Goal: Task Accomplishment & Management: Use online tool/utility

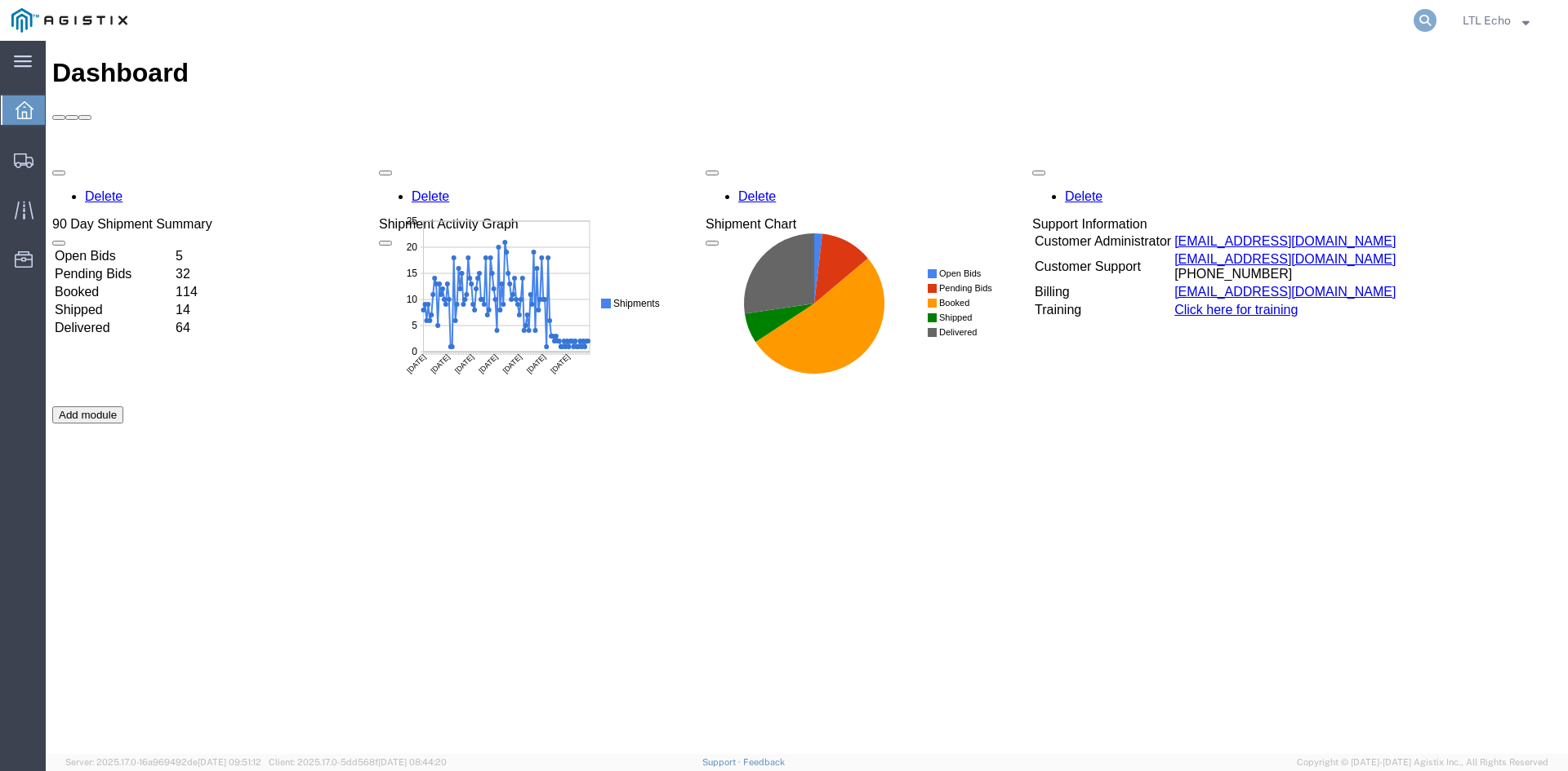
click at [1425, 20] on icon at bounding box center [1425, 21] width 23 height 23
click at [1286, 26] on input "search" at bounding box center [1165, 21] width 497 height 40
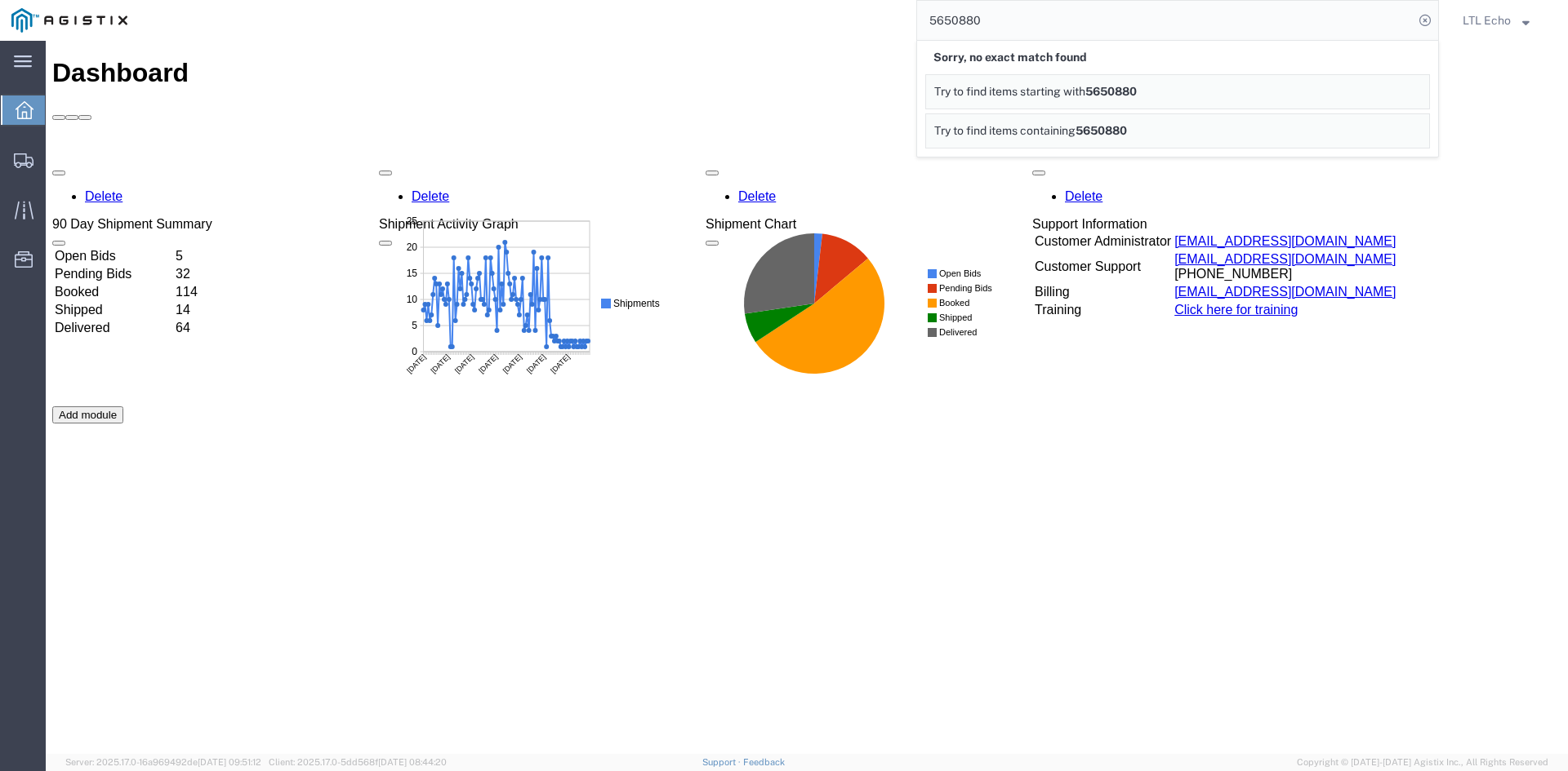
click at [1286, 26] on input "5650880" at bounding box center [1165, 21] width 497 height 40
type input "56508806"
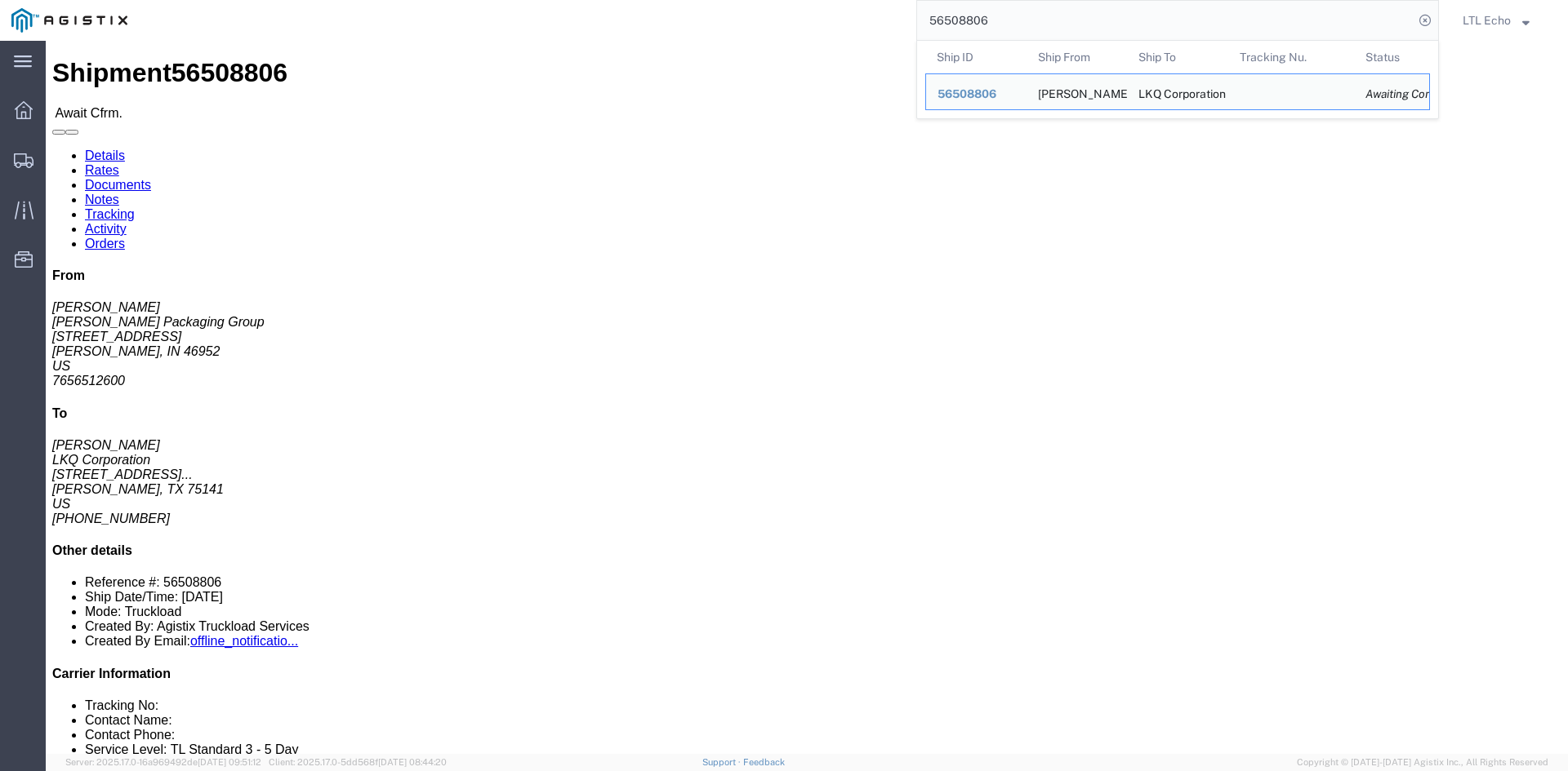
drag, startPoint x: 124, startPoint y: 68, endPoint x: 520, endPoint y: 177, distance: 410.7
click link "Rates"
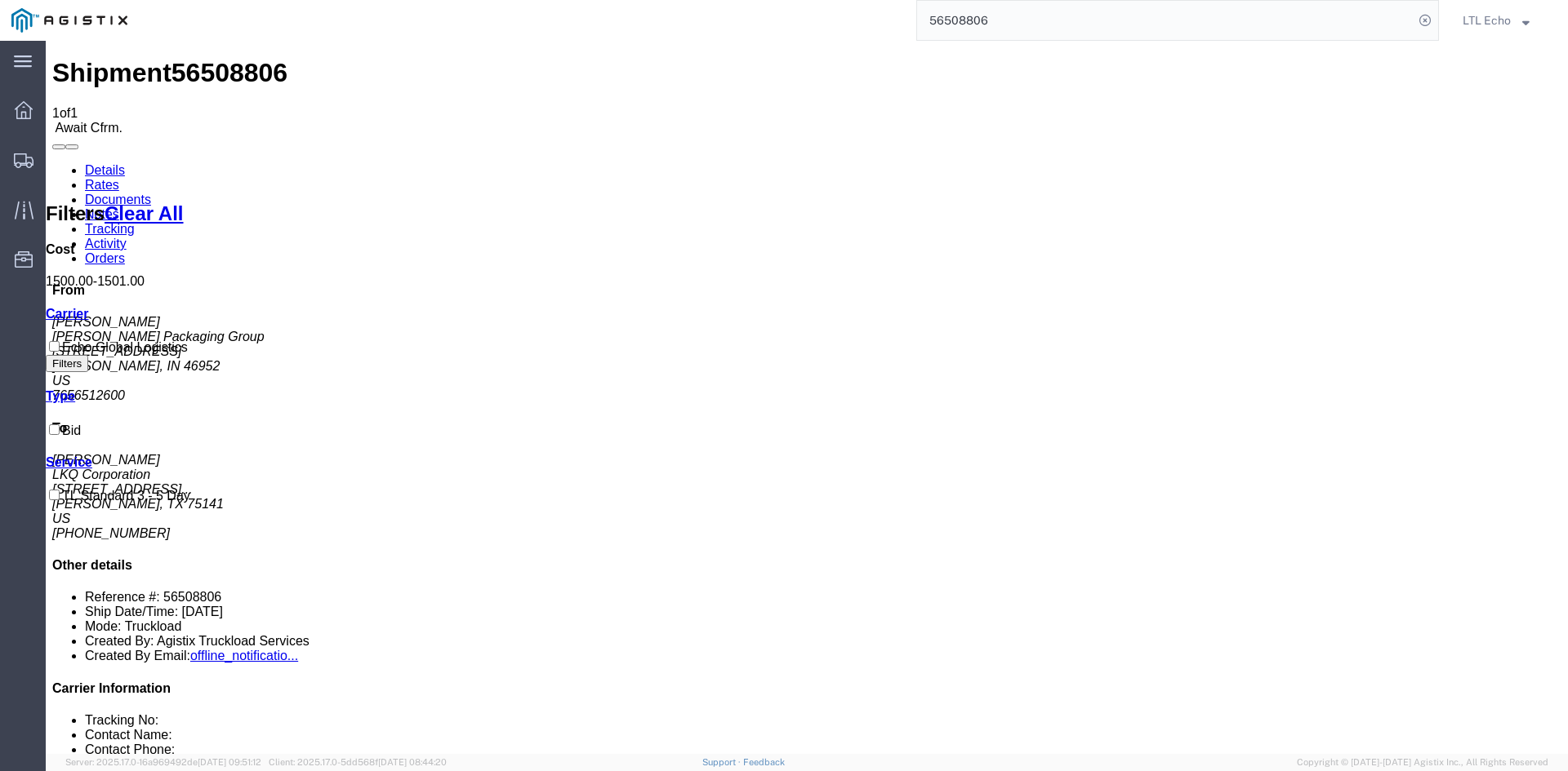
drag, startPoint x: 87, startPoint y: 101, endPoint x: 63, endPoint y: 86, distance: 28.3
click at [87, 163] on link "Details" at bounding box center [105, 170] width 40 height 14
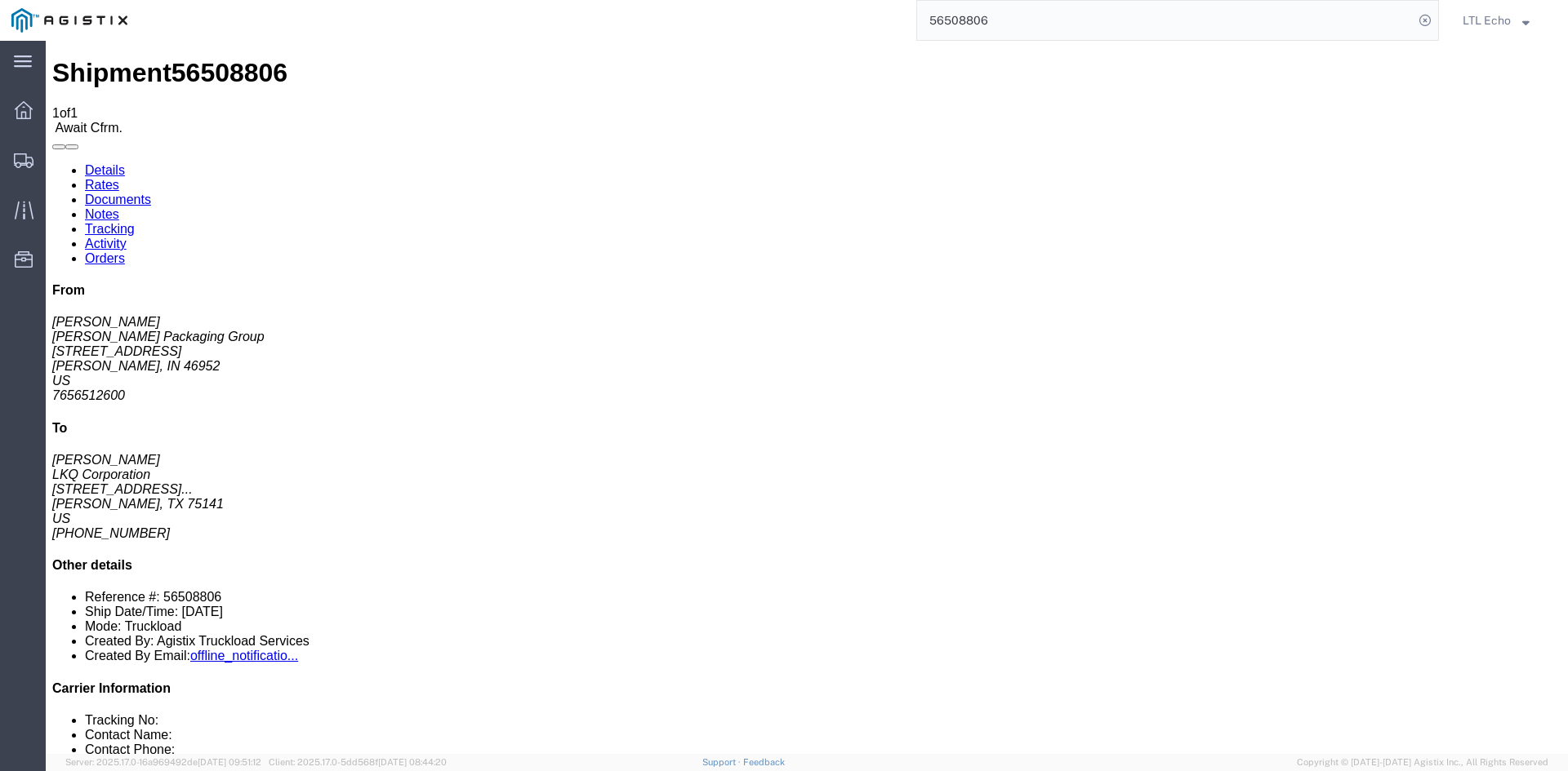
click span "56508806"
copy span "56508806"
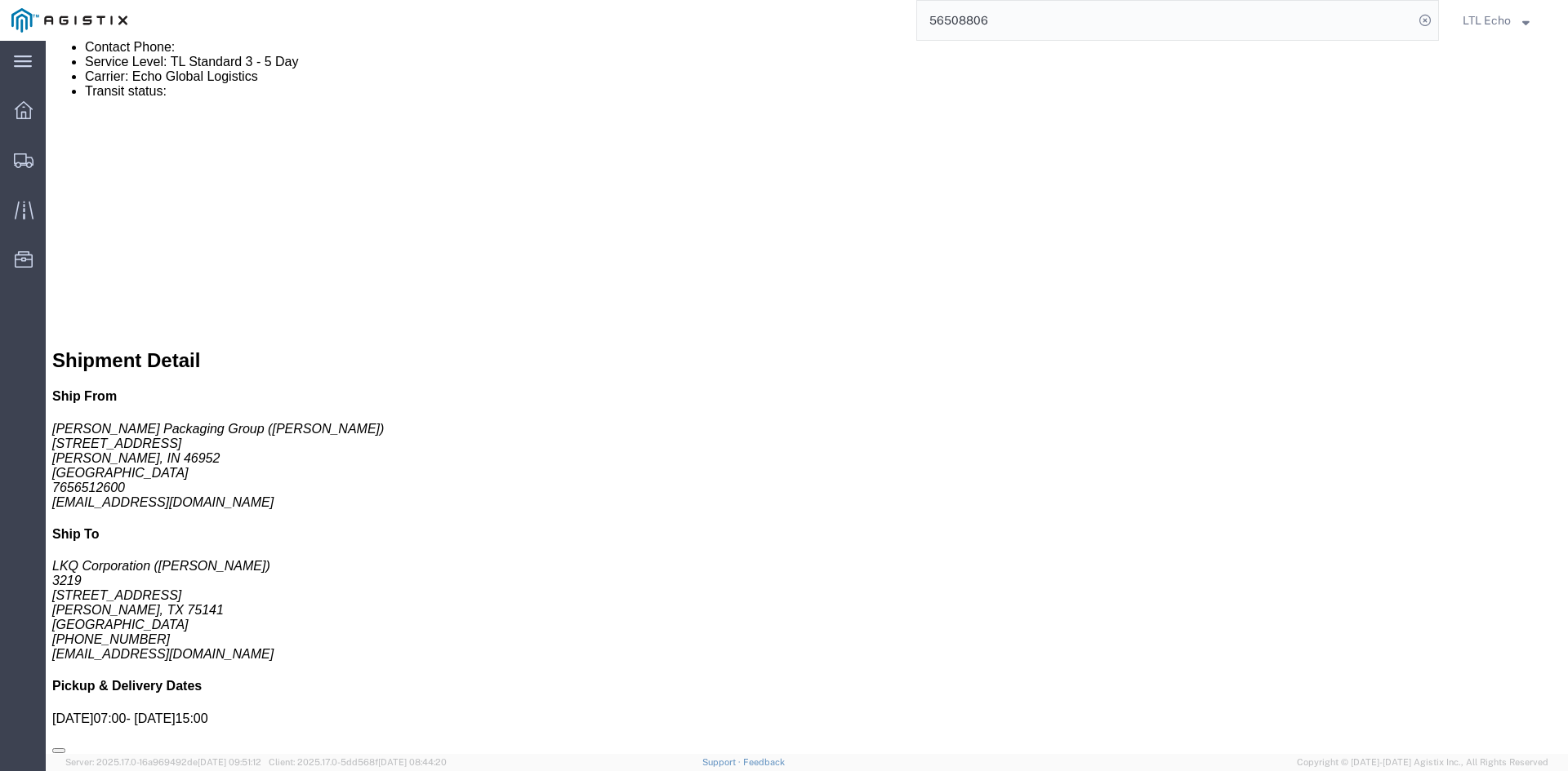
scroll to position [653, 0]
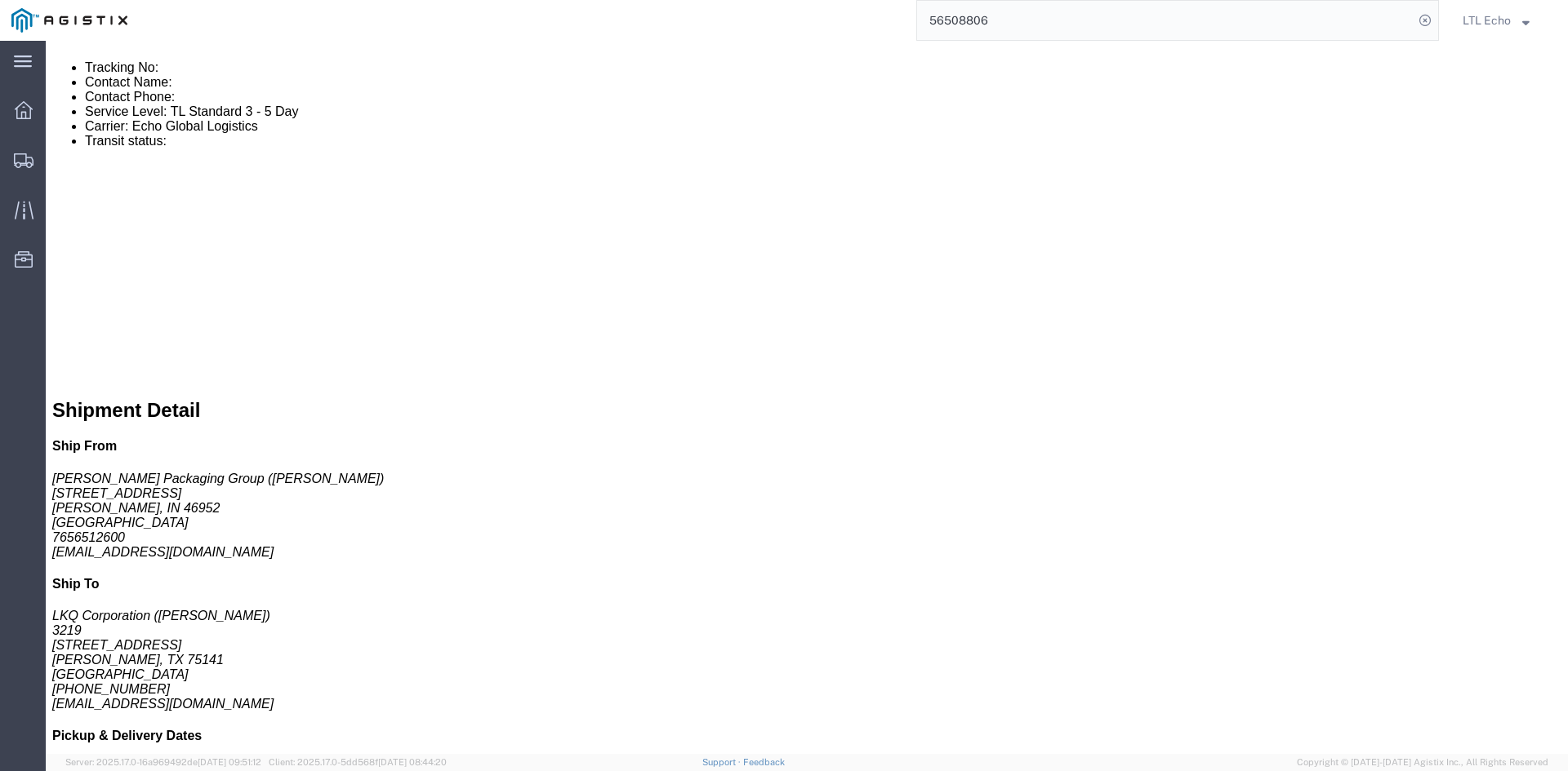
drag, startPoint x: 787, startPoint y: 594, endPoint x: 612, endPoint y: 599, distance: 175.1
click p "Dimensions: L 48.00 x W 40.00 x H 48.00 IN"
copy strong "L 48.00 x W 40.00 x H 48.00 IN"
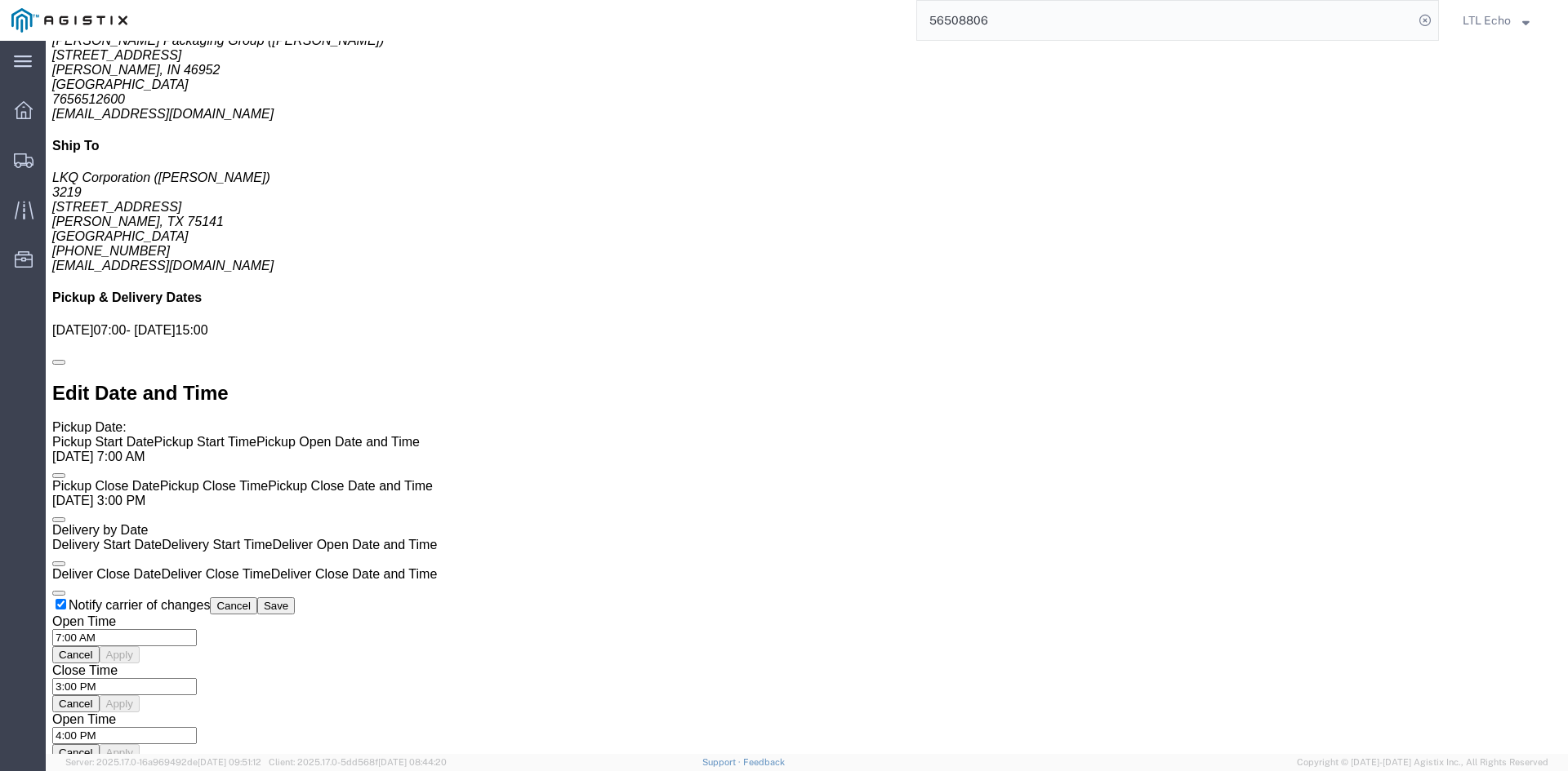
scroll to position [1056, 0]
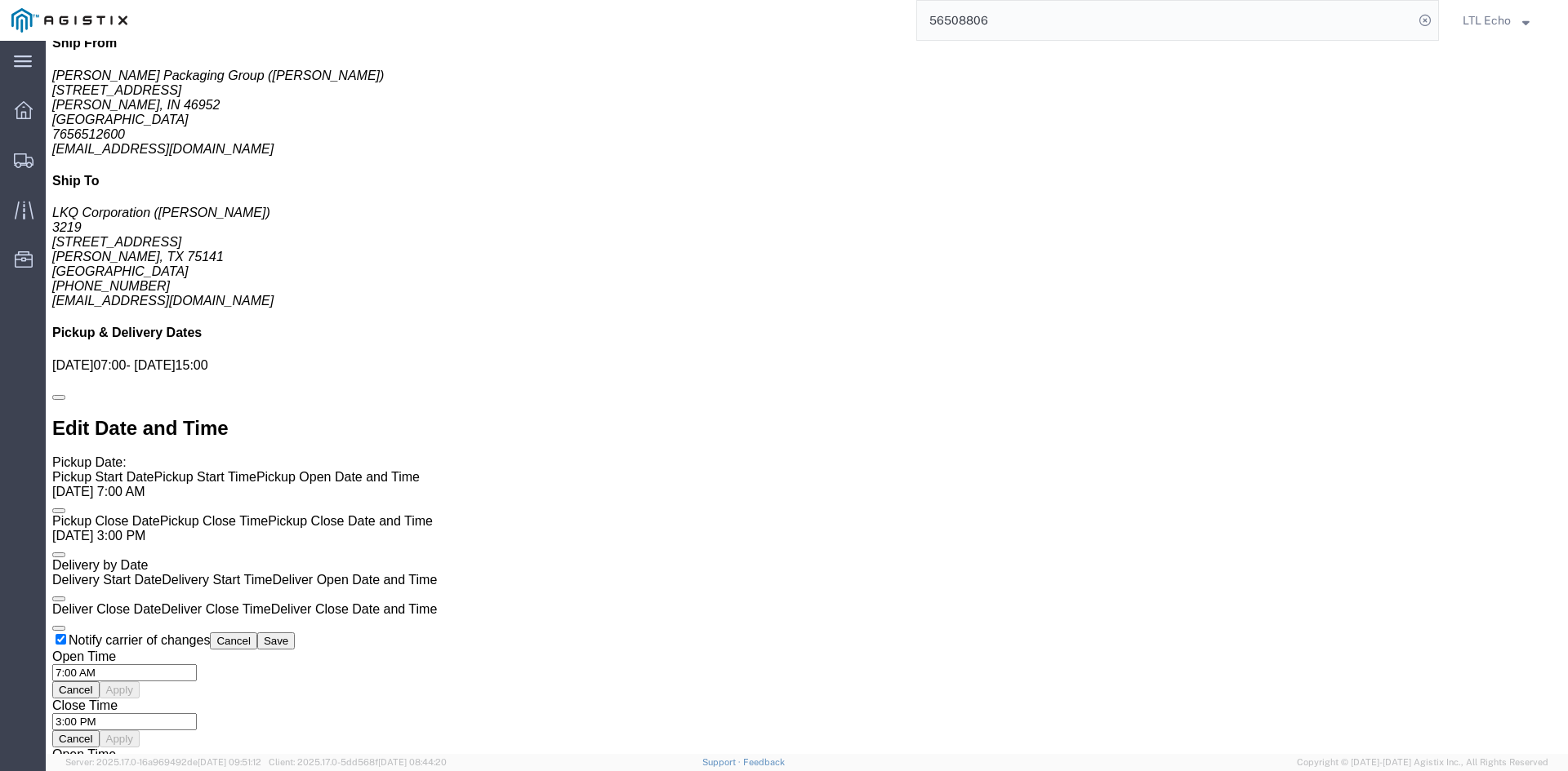
click link "Confirm"
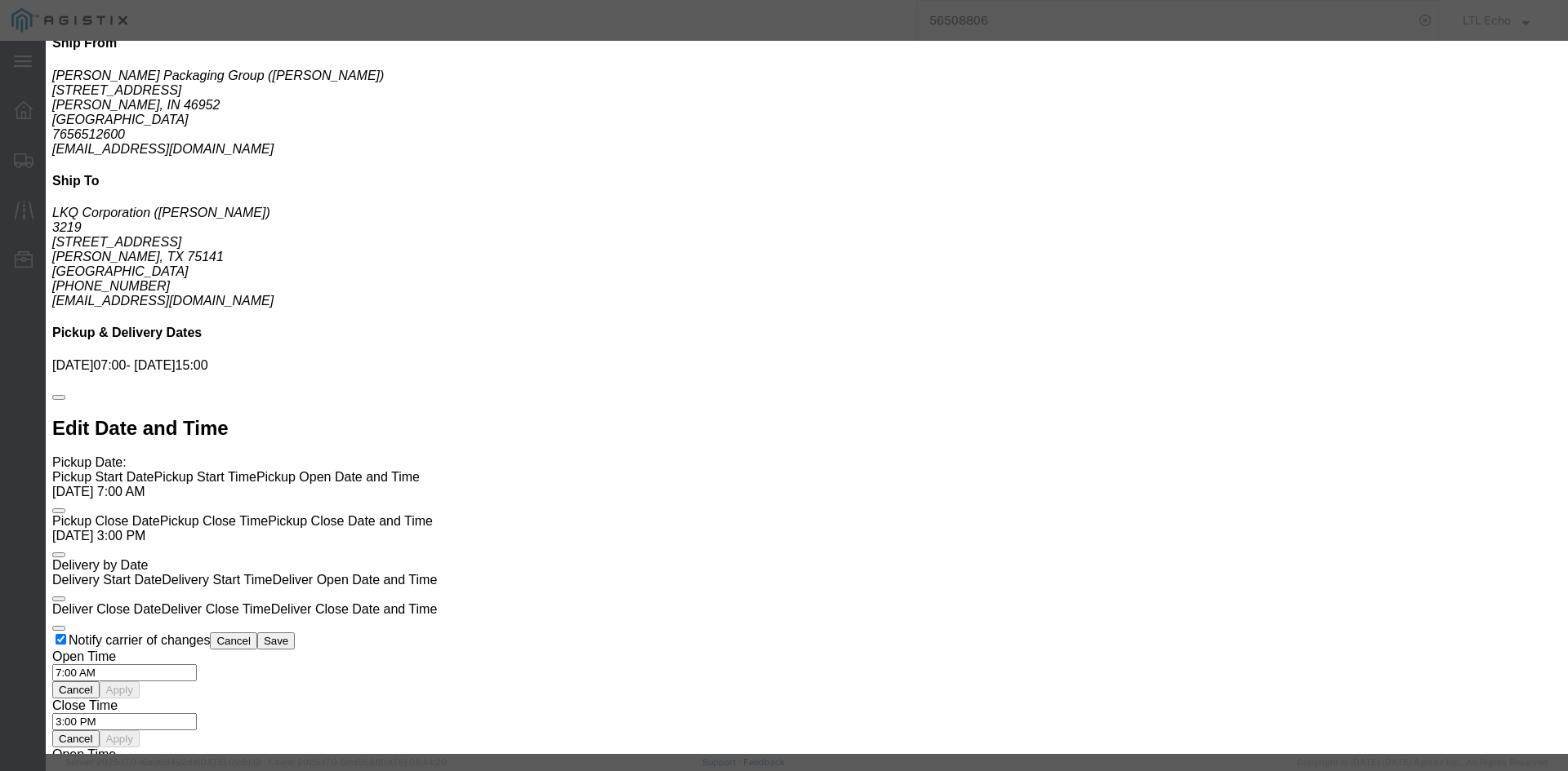
click div
click input "checkbox"
checkbox input "true"
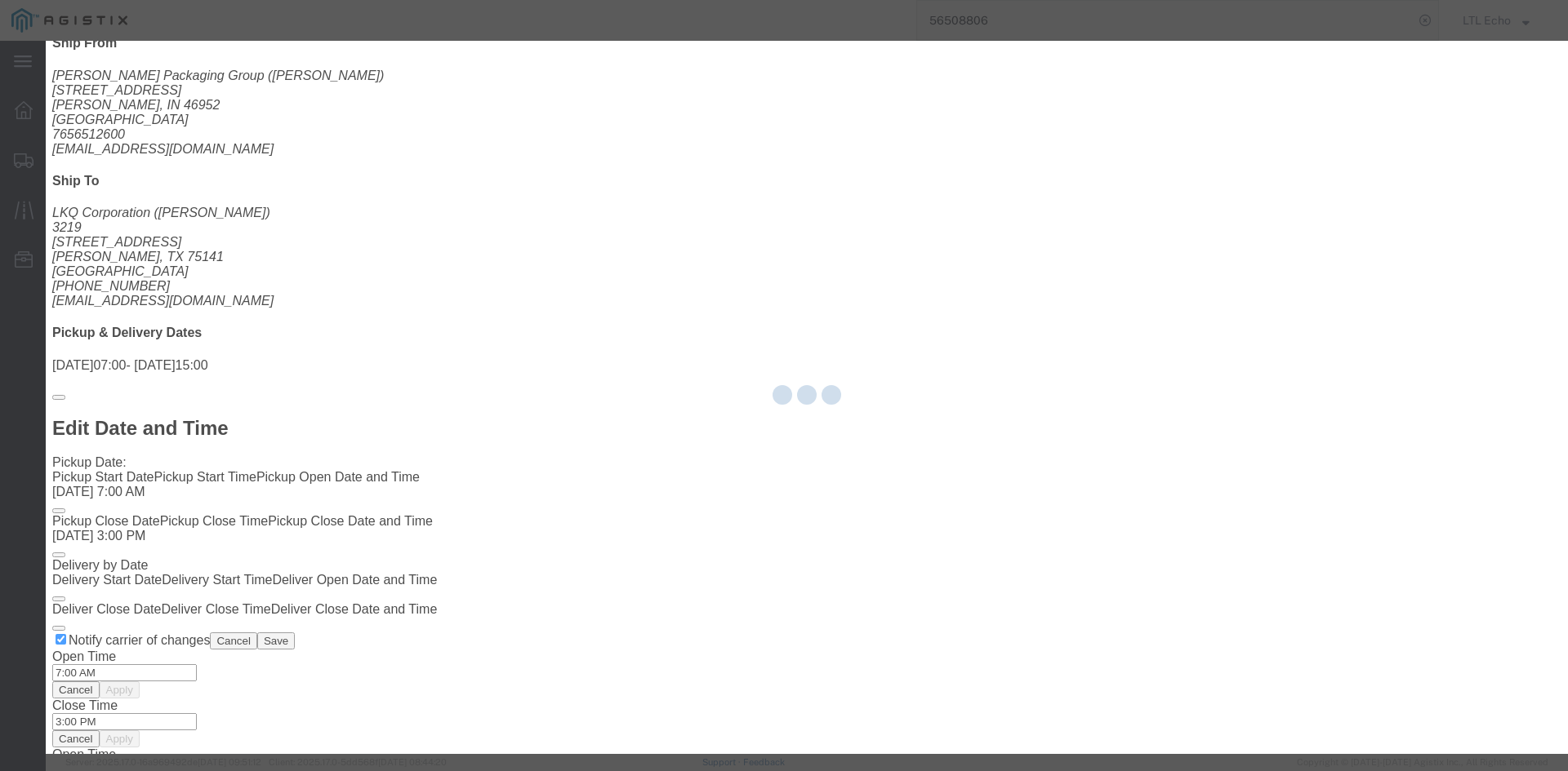
type input "LTL Echo"
type input "+ 8005116111"
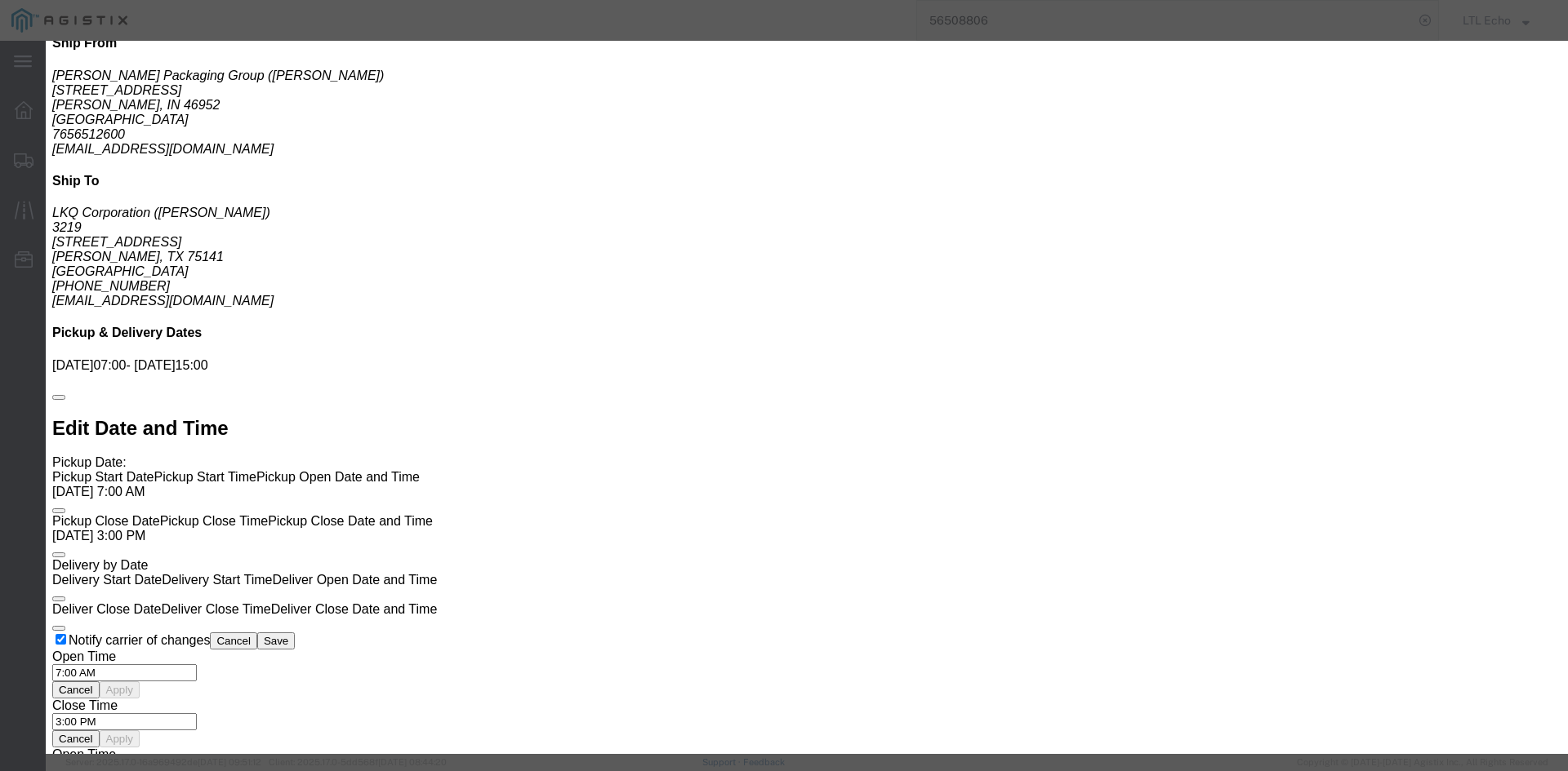
click input "text"
type input "63948400"
click button "Submit"
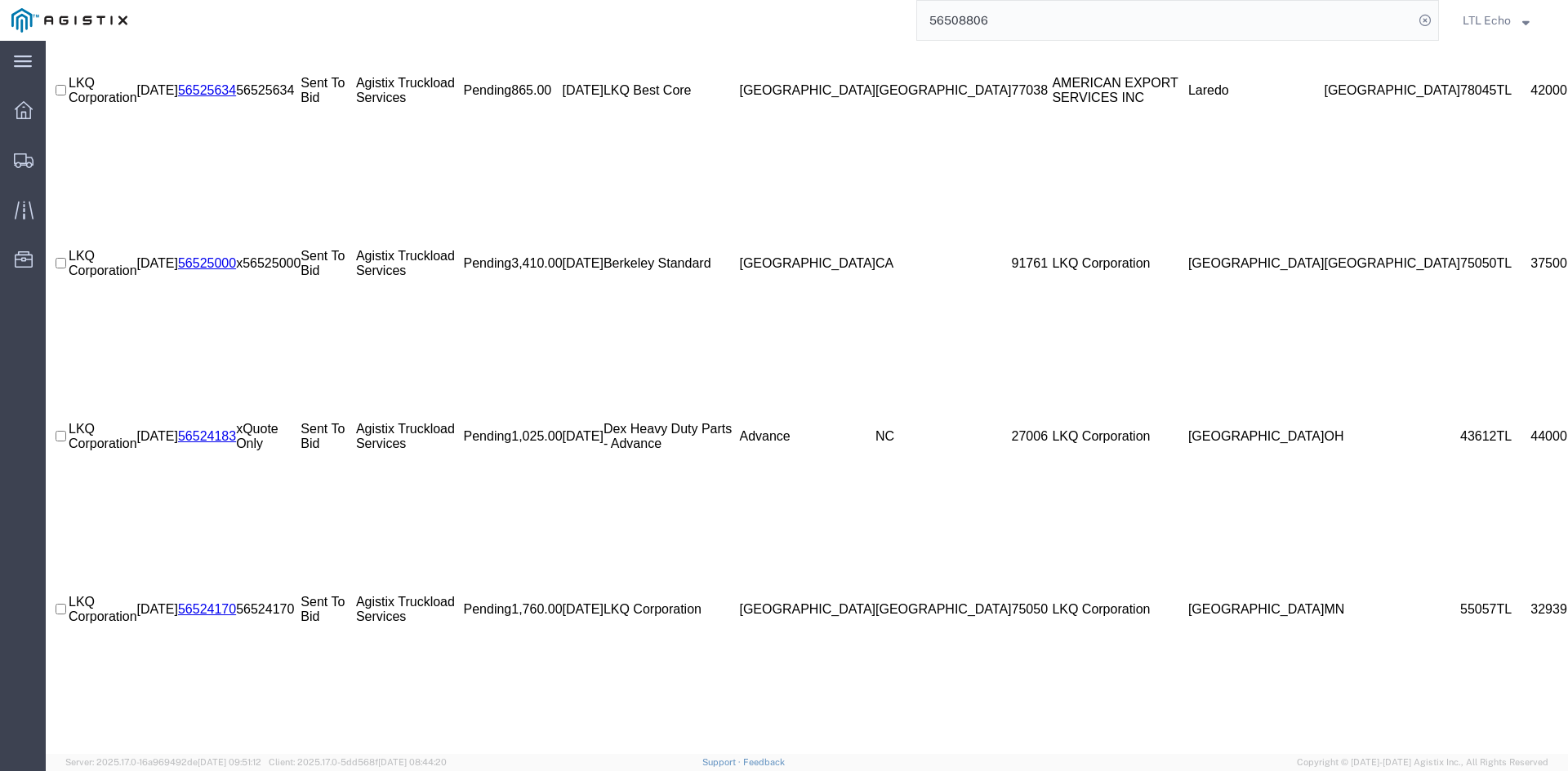
scroll to position [539, 0]
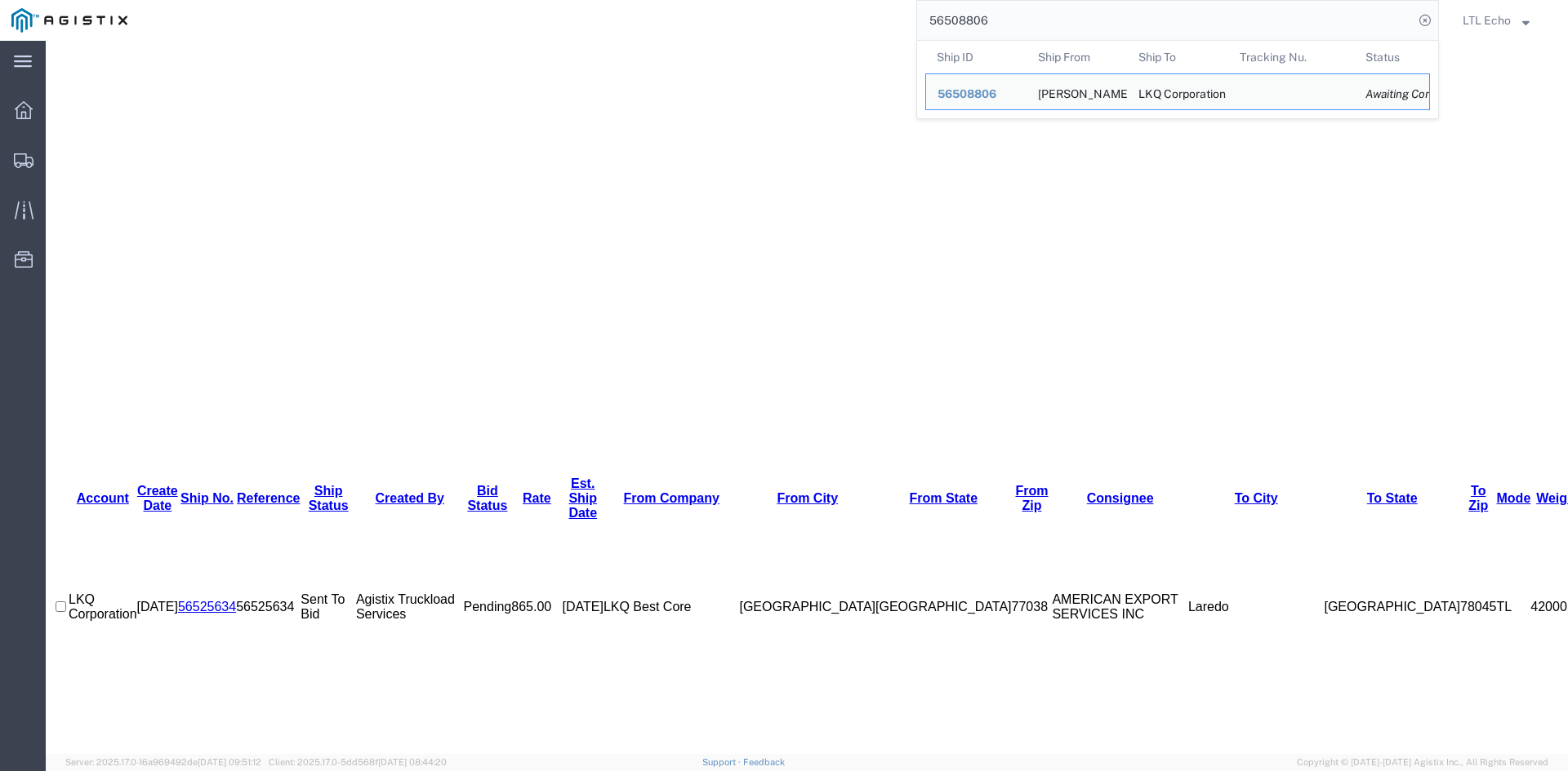
drag, startPoint x: 1288, startPoint y: 30, endPoint x: 641, endPoint y: 30, distance: 647.0
click at [641, 30] on div "56508806 Ship ID Ship From Ship To Tracking Nu. Status Ship ID 56508806 Ship Fr…" at bounding box center [789, 20] width 1300 height 40
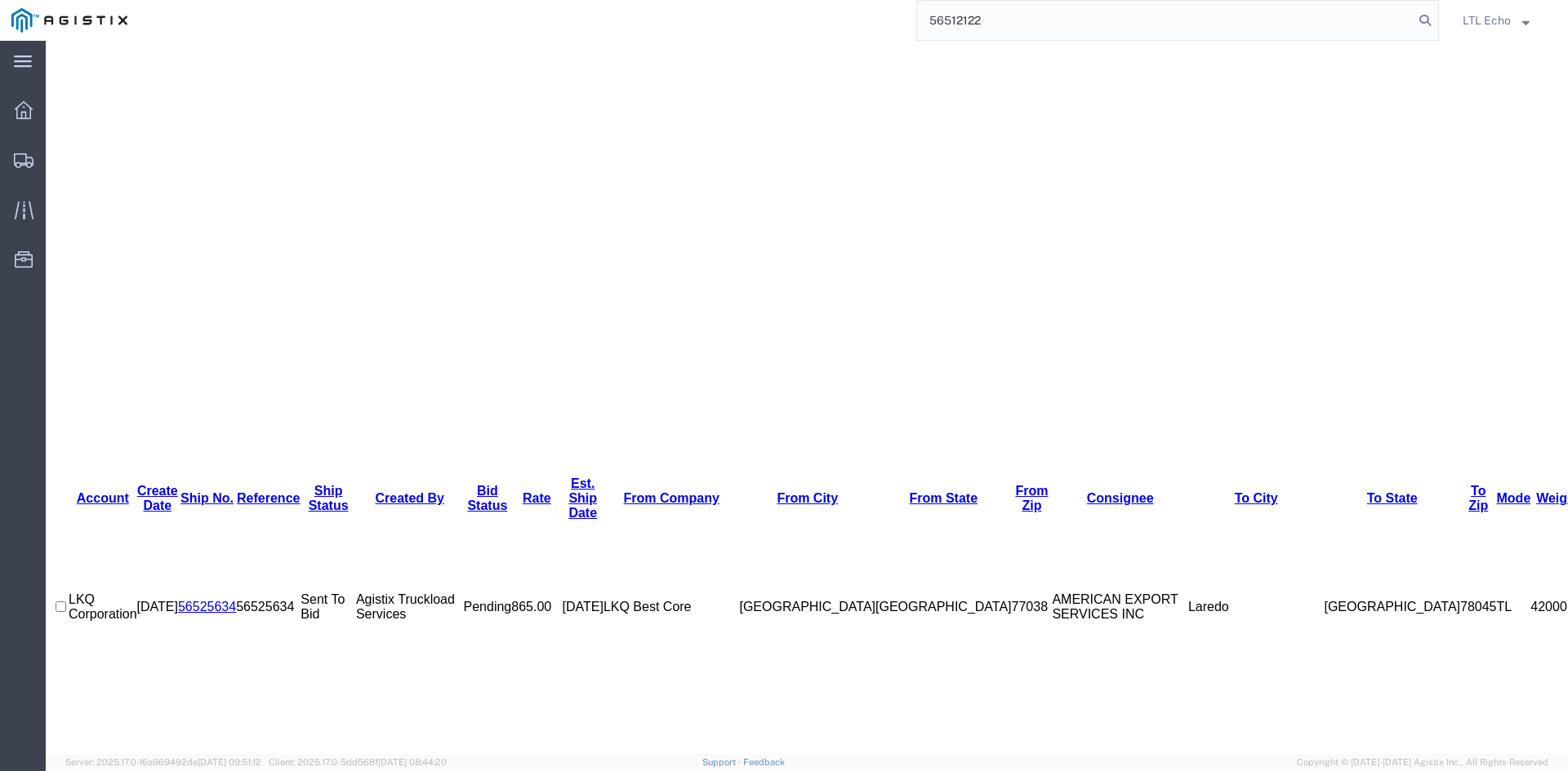
type input "56512122"
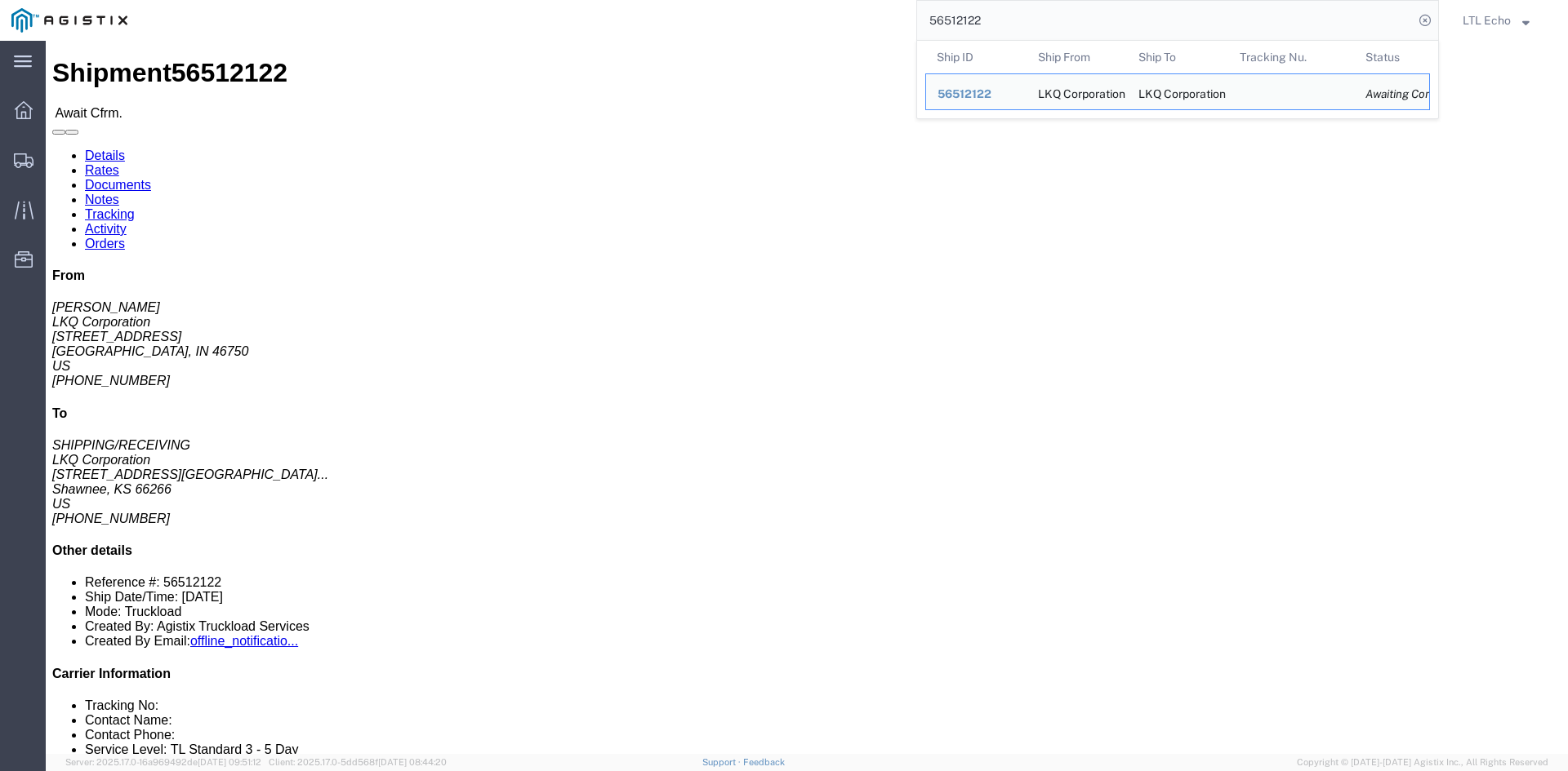
click link "Rates"
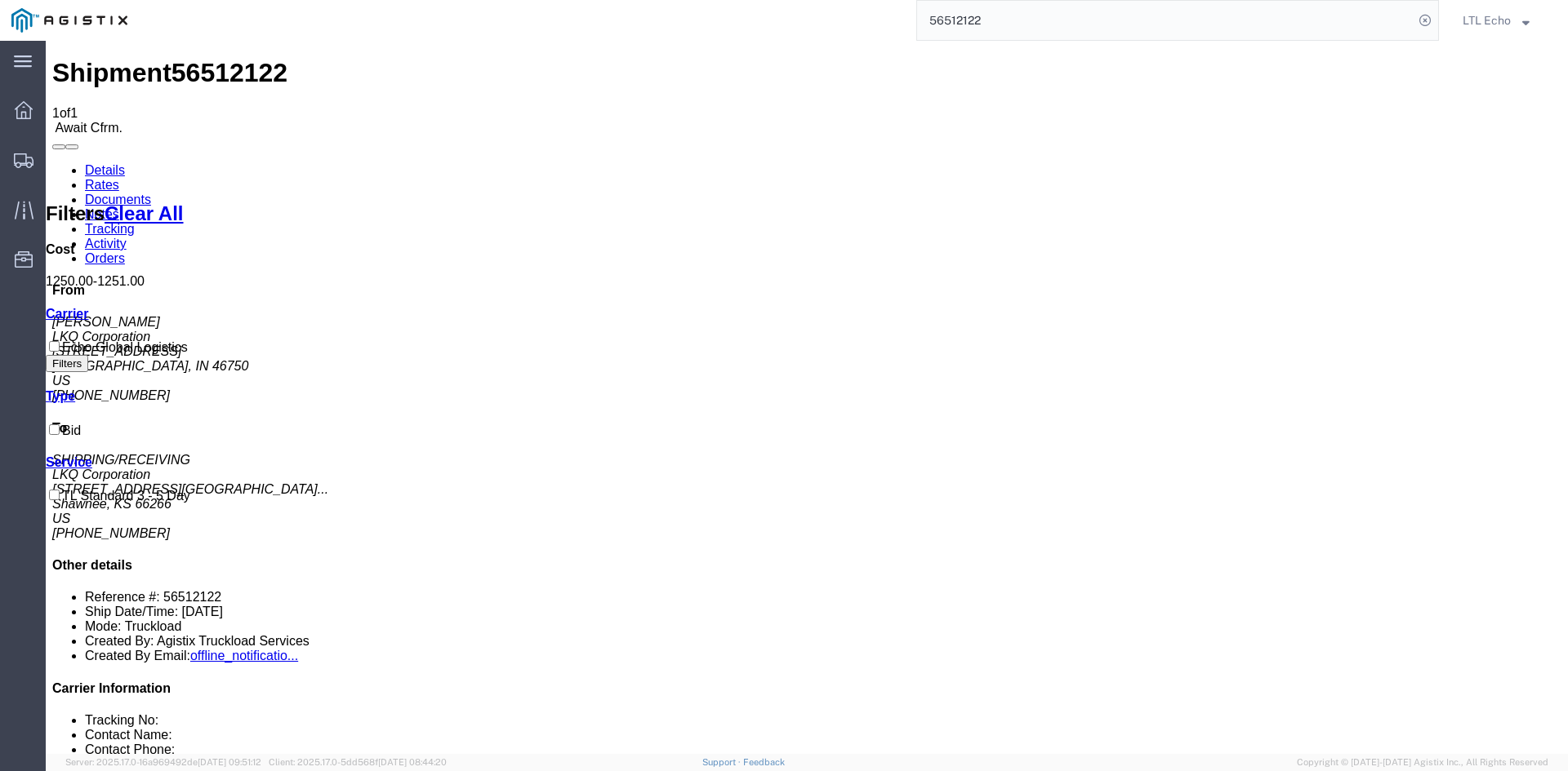
click at [85, 163] on link "Details" at bounding box center [105, 170] width 40 height 14
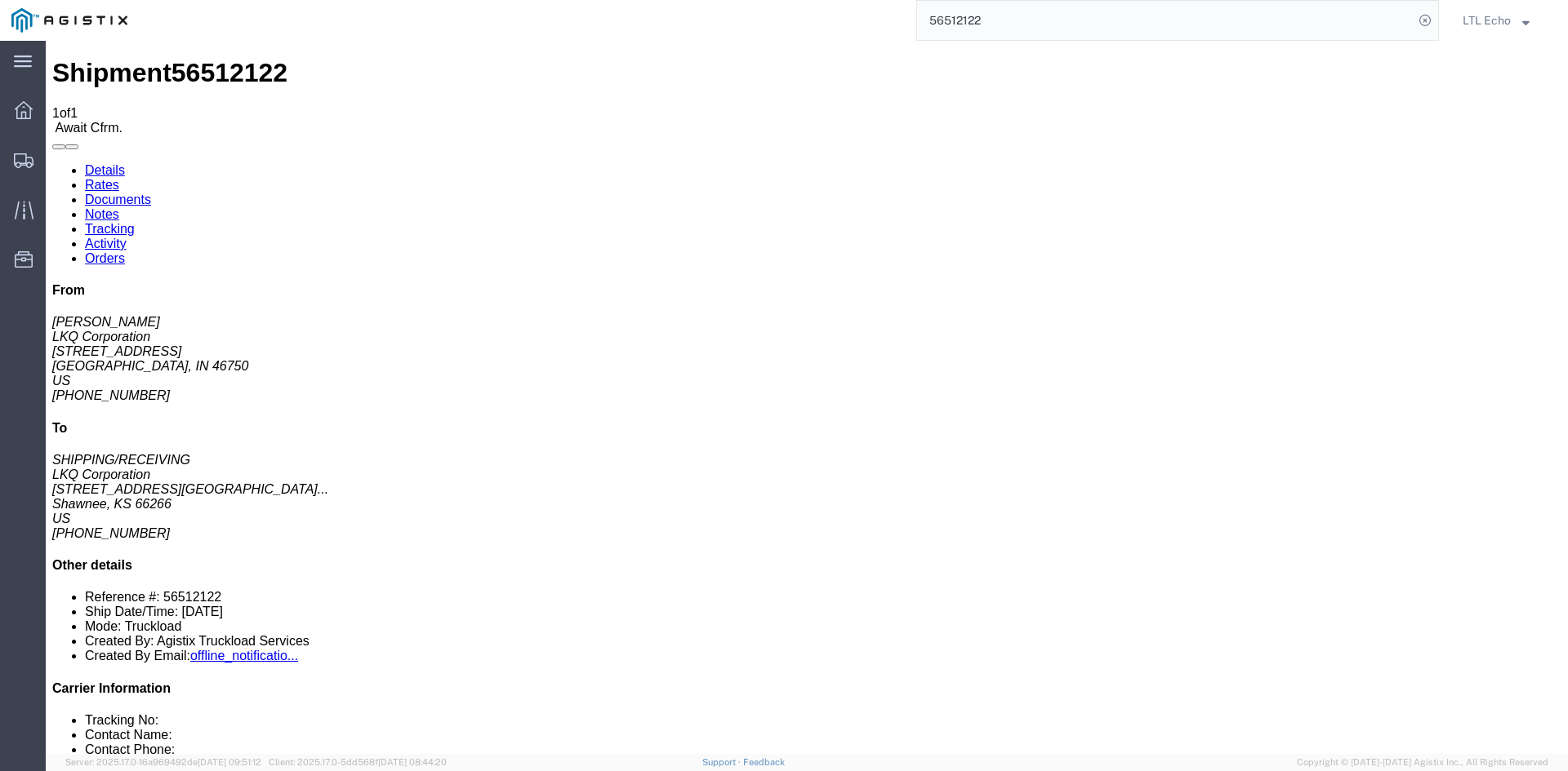
click div "Shipment 56512122 1 of 1 Await Cfrm. Details Rates Documents Notes Tracking Act…"
click span "56512122"
copy span "56512122"
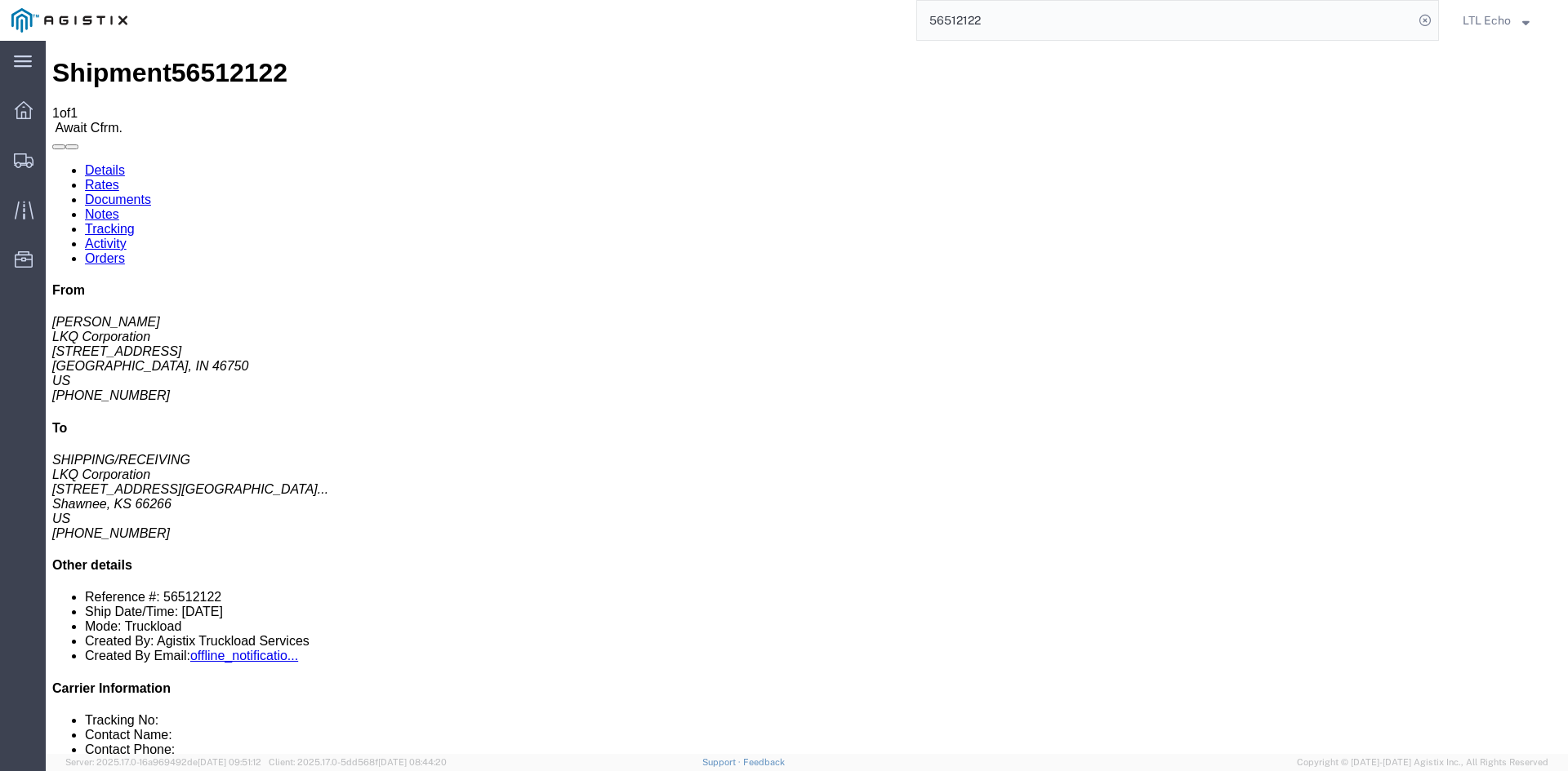
click p "Bill Of Lading: 56512122 Purchase Order: TRN#'S TH730882,TH731067"
drag, startPoint x: 1138, startPoint y: 176, endPoint x: 1005, endPoint y: 173, distance: 133.0
click b "TRN#'S TH730882,TH731067"
drag, startPoint x: 999, startPoint y: 176, endPoint x: 1176, endPoint y: 176, distance: 177.0
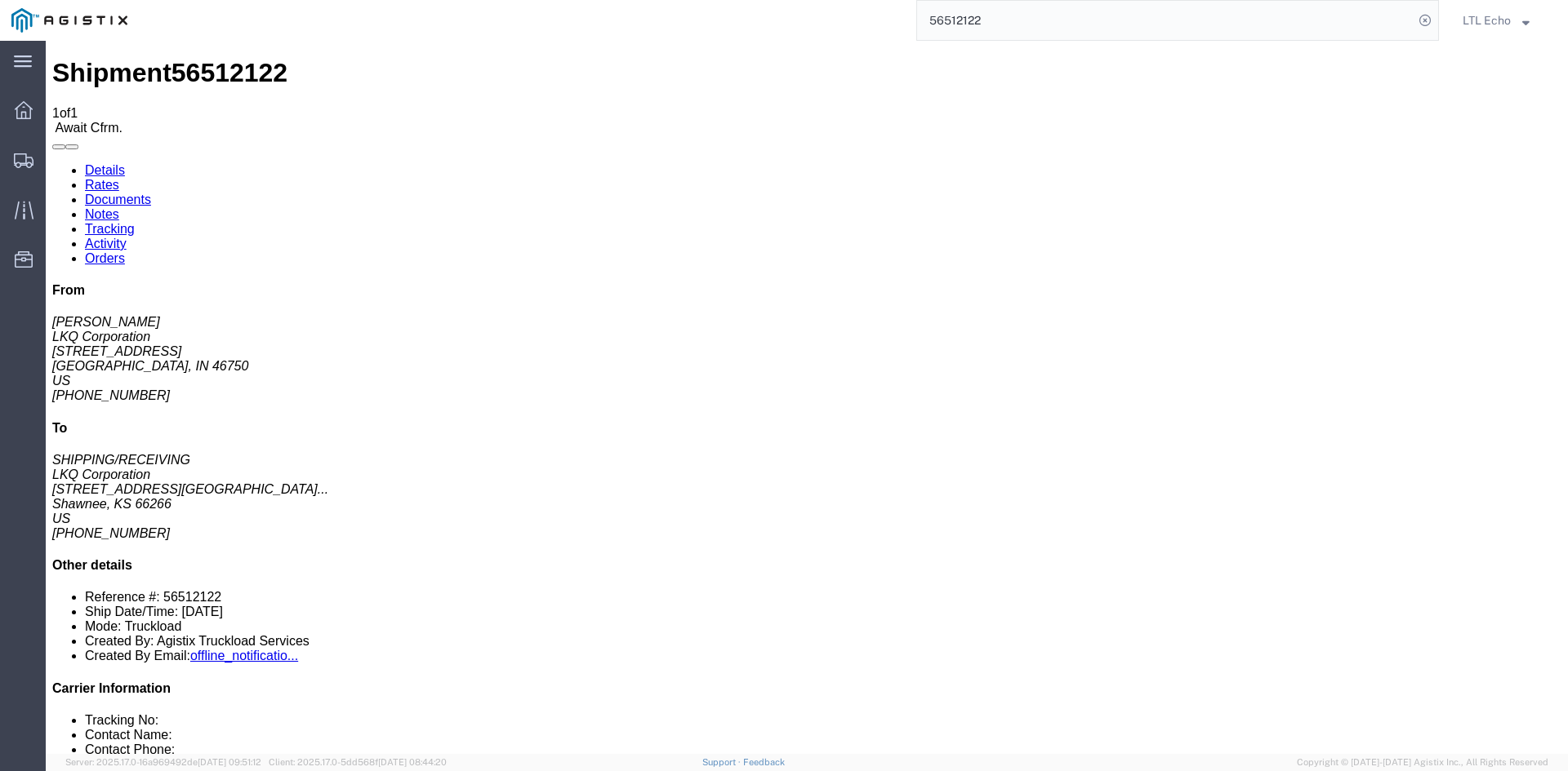
click p "Bill Of Lading: 56512122 Purchase Order: TRN#'S TH730882,TH731067"
drag, startPoint x: 1001, startPoint y: 177, endPoint x: 1121, endPoint y: 174, distance: 120.0
click b "TRN#'S TH730882,TH731067"
drag, startPoint x: 1151, startPoint y: 175, endPoint x: 999, endPoint y: 173, distance: 152.0
click p "Bill Of Lading: 56512122 Purchase Order: TRN#'S TH730882,TH731067"
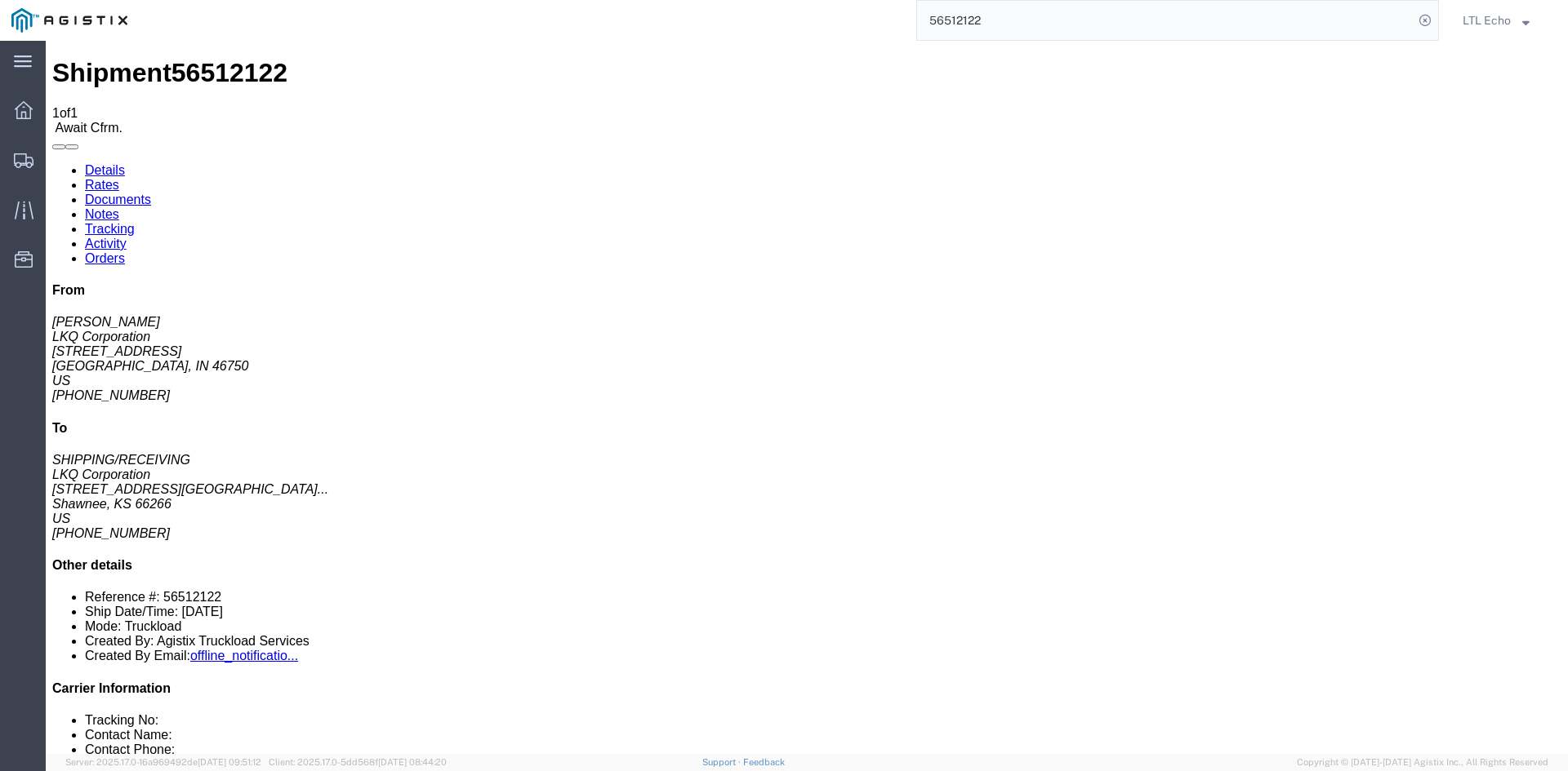
copy b "TRN#'S TH730882,TH731067"
click link "Confirm"
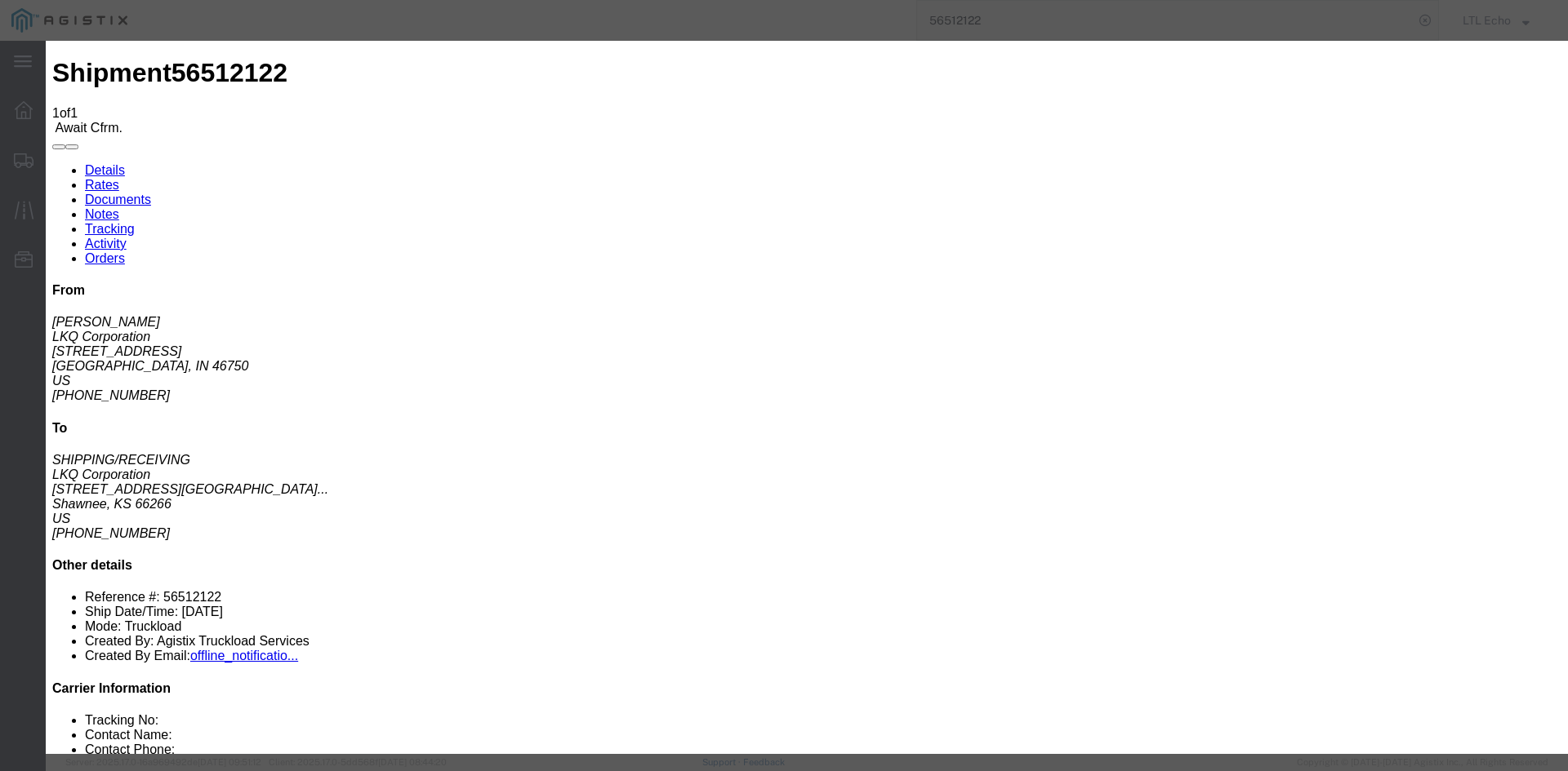
click input "checkbox"
checkbox input "true"
type input "LTL Echo"
type input "+ 8005116111"
click input "text"
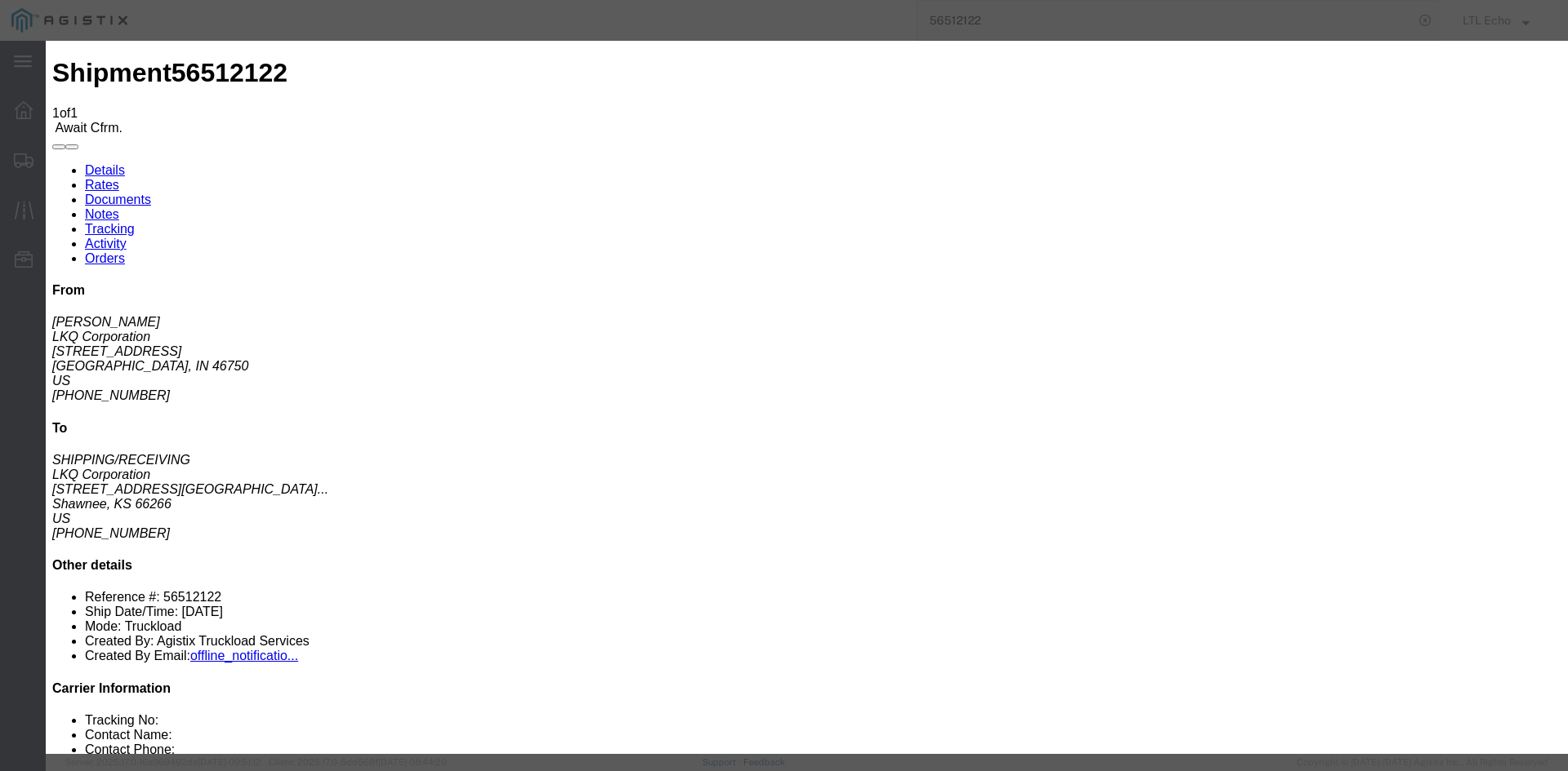
type input "63948578"
click button "Submit"
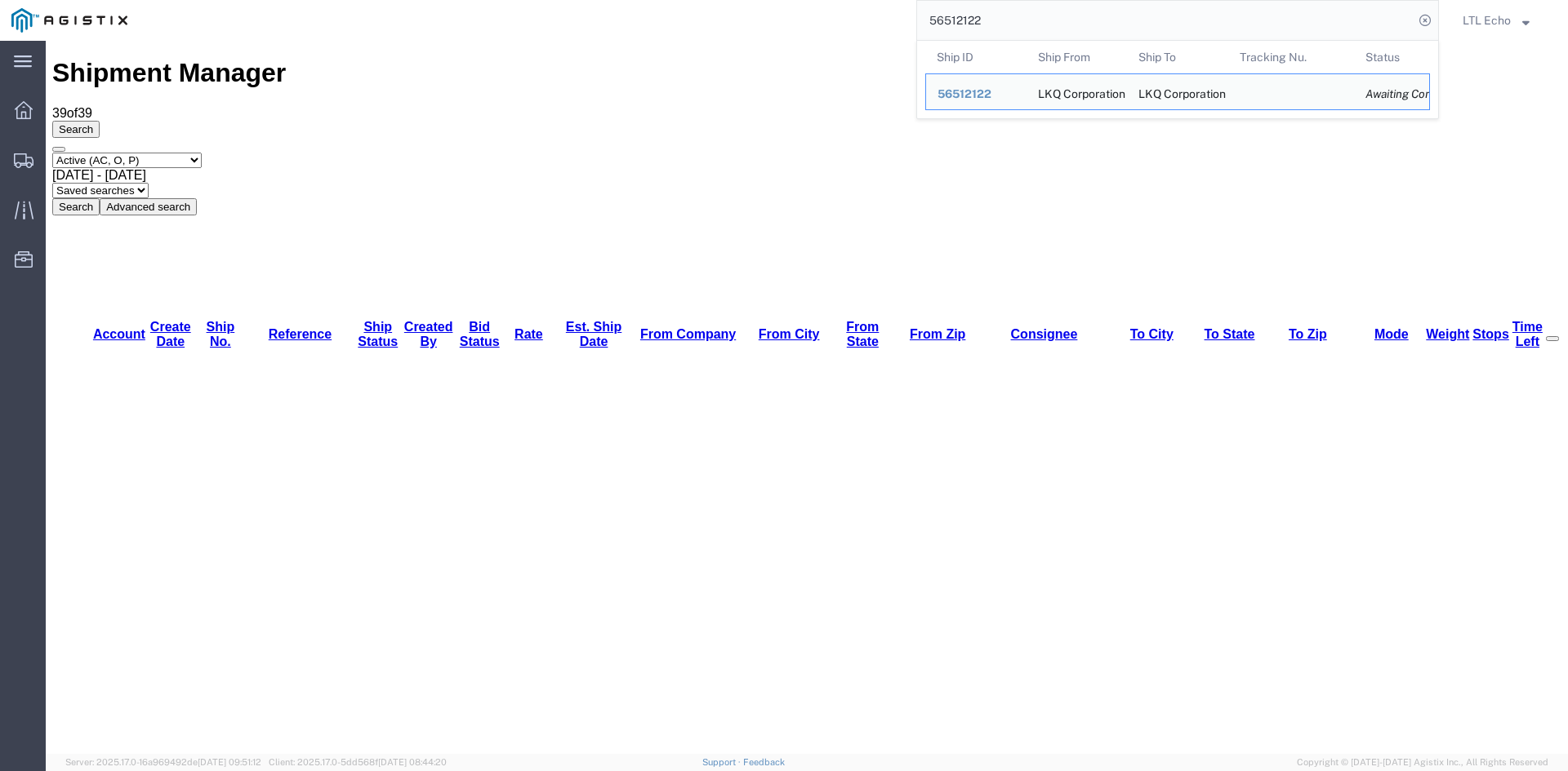
drag, startPoint x: 1131, startPoint y: 23, endPoint x: 839, endPoint y: 12, distance: 292.2
click at [839, 12] on div "56512122 Ship ID Ship From Ship To Tracking Nu. Status Ship ID 56512122 Ship Fr…" at bounding box center [789, 20] width 1300 height 40
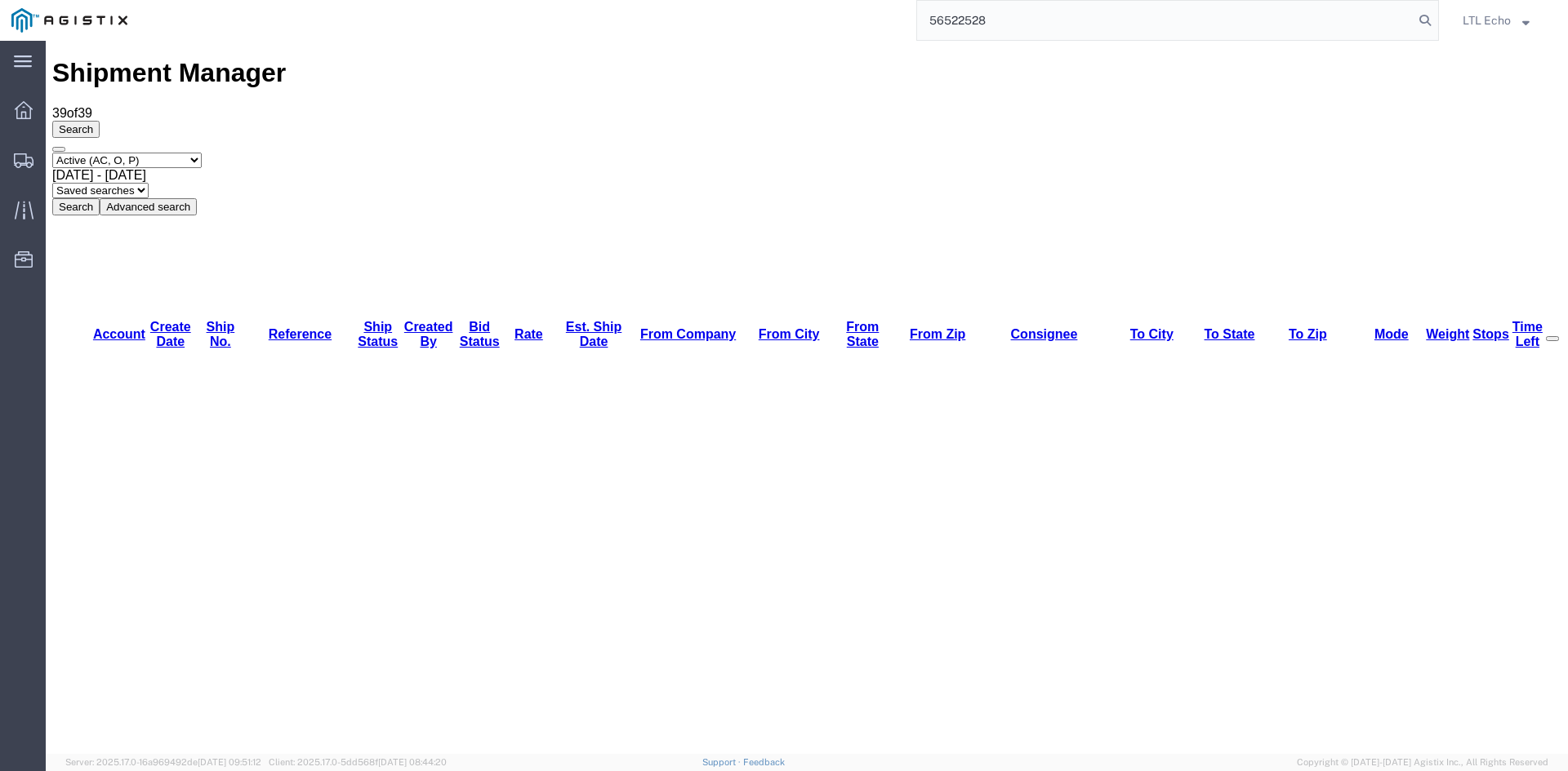
type input "56522528"
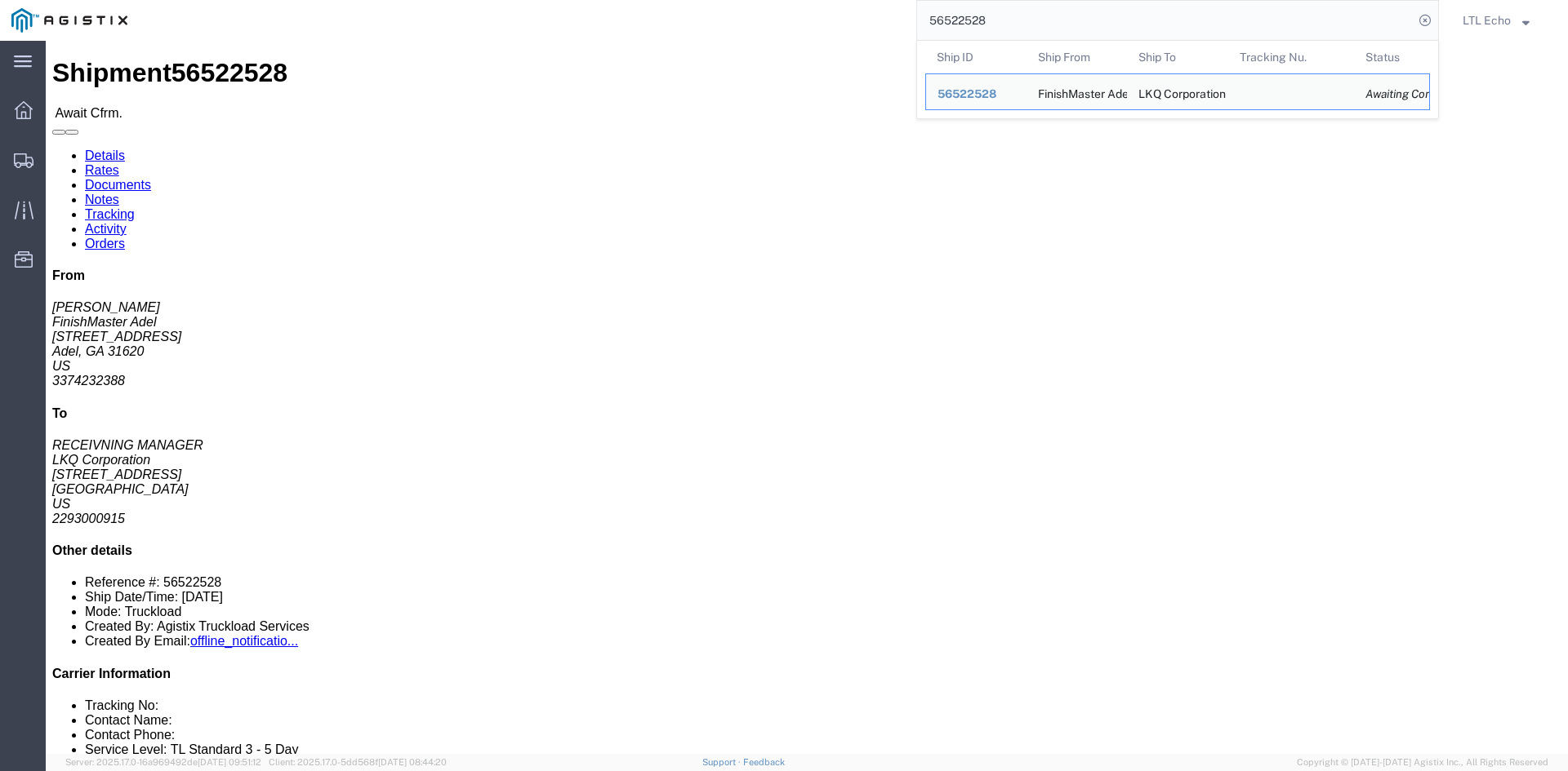
drag, startPoint x: 121, startPoint y: 56, endPoint x: 100, endPoint y: 49, distance: 22.1
click link "Rates"
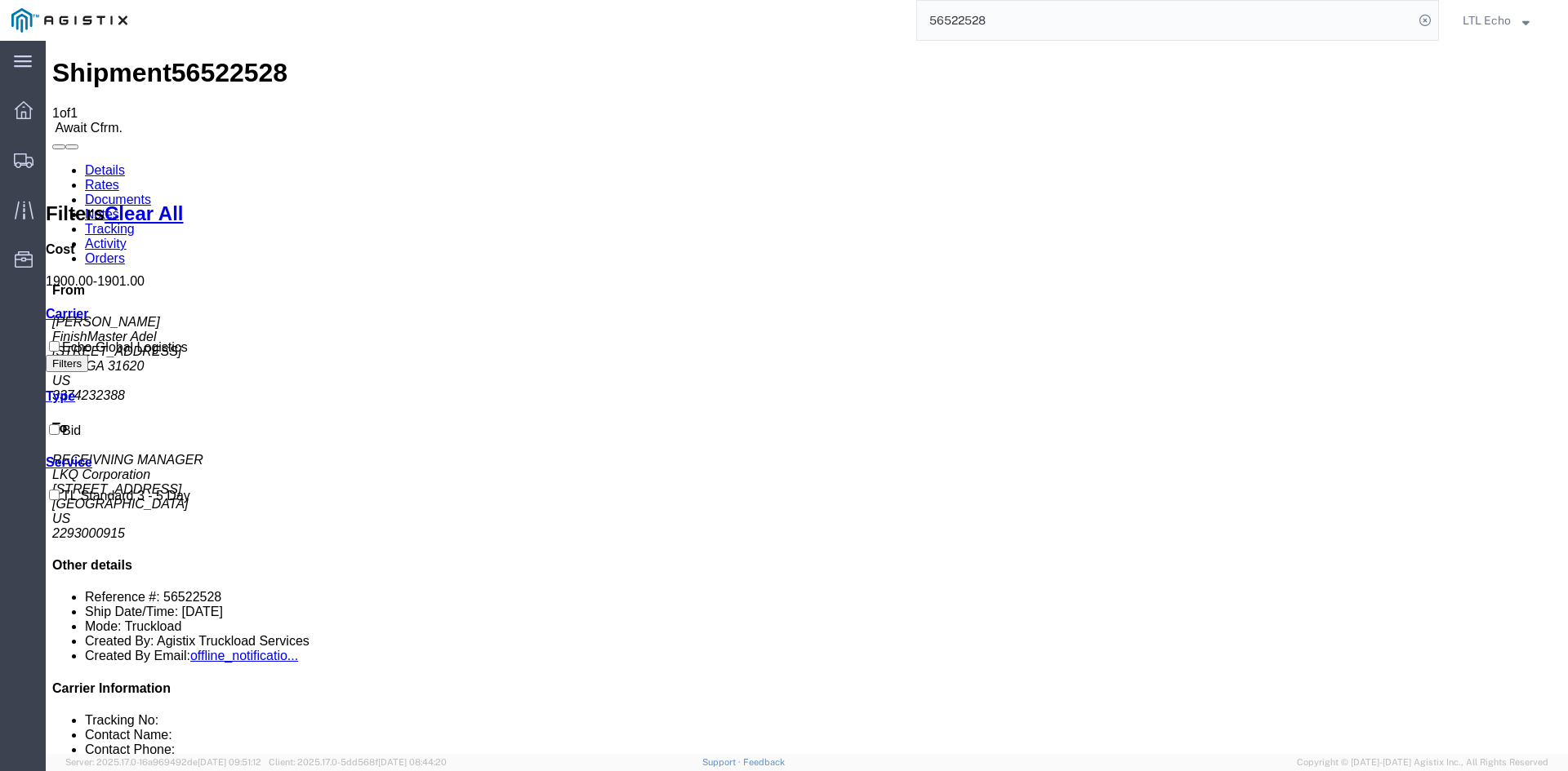
click at [105, 163] on link "Details" at bounding box center [105, 170] width 40 height 14
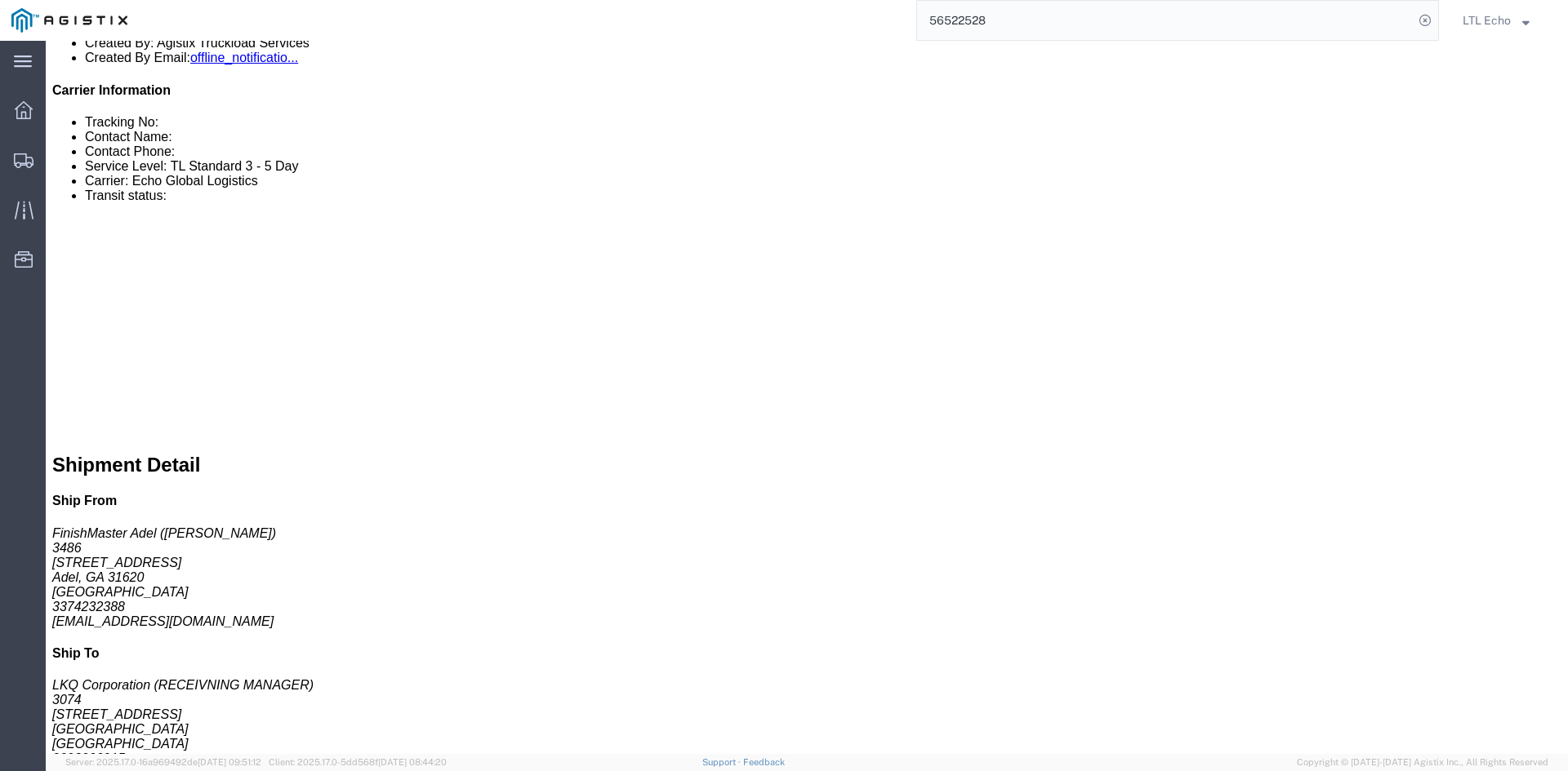
scroll to position [653, 0]
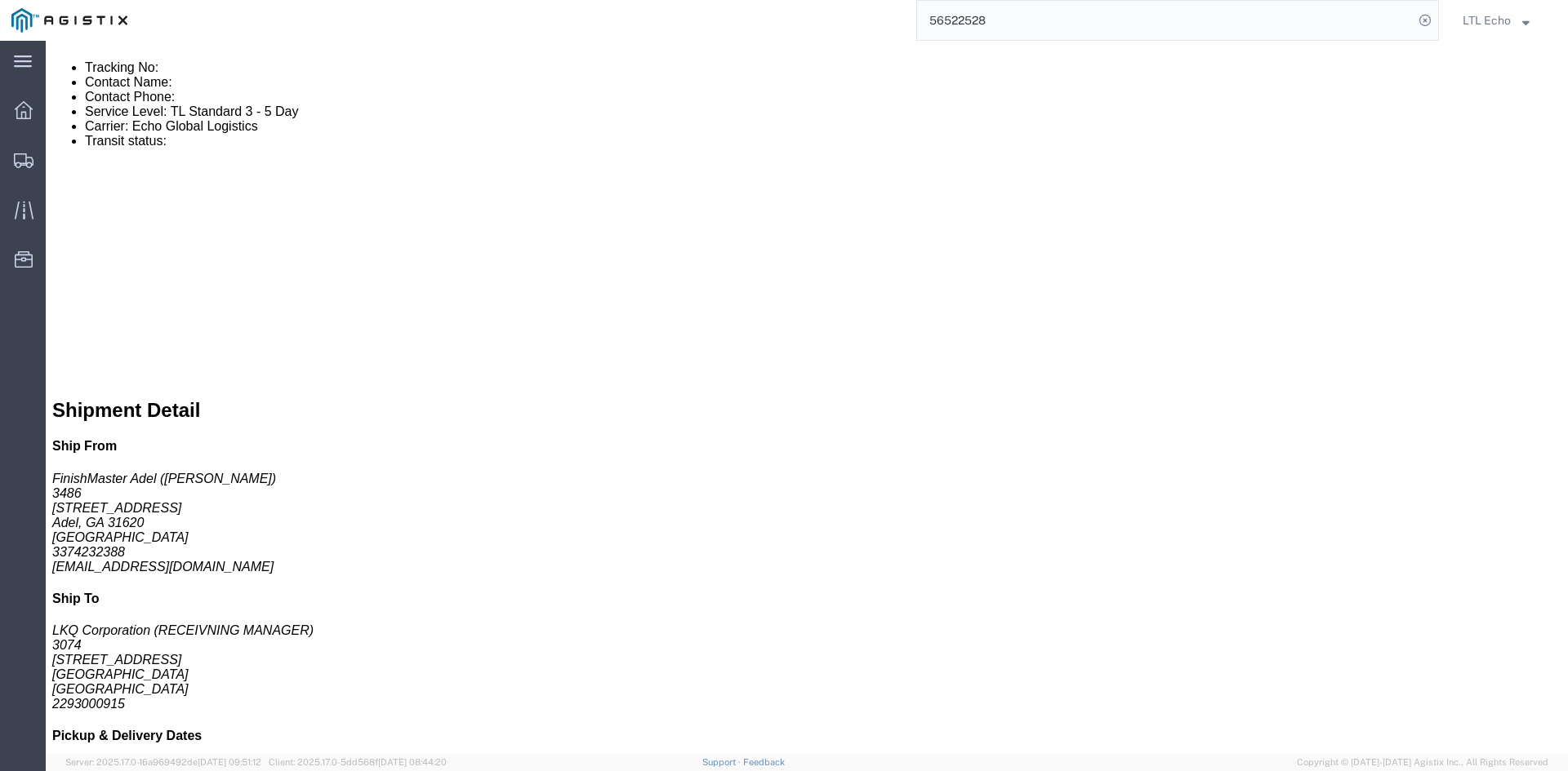
drag, startPoint x: 370, startPoint y: 281, endPoint x: 241, endPoint y: 256, distance: 131.4
click address "([PERSON_NAME]) 2293000915 [EMAIL_ADDRESS][DOMAIN_NAME]"
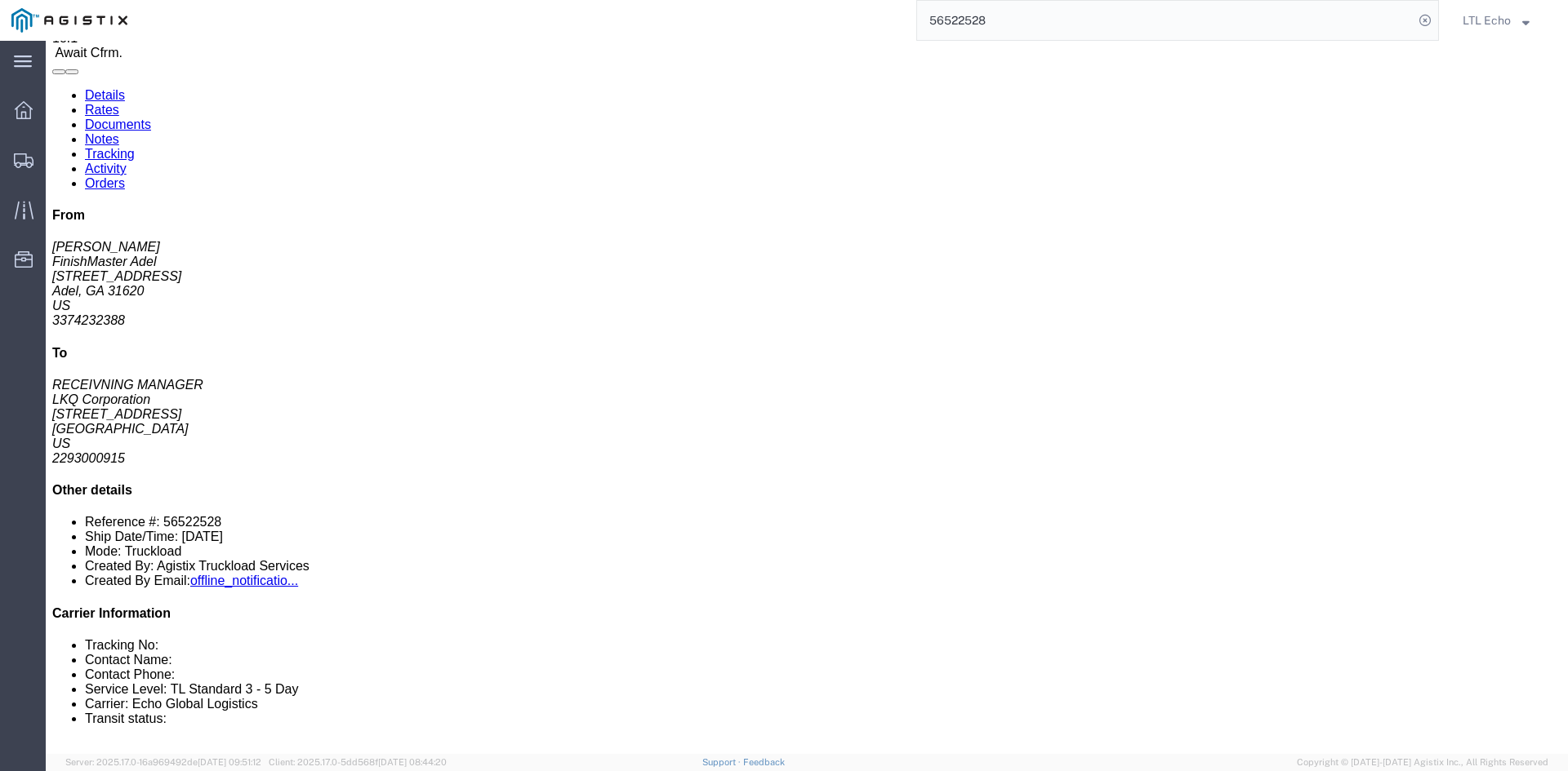
scroll to position [0, 0]
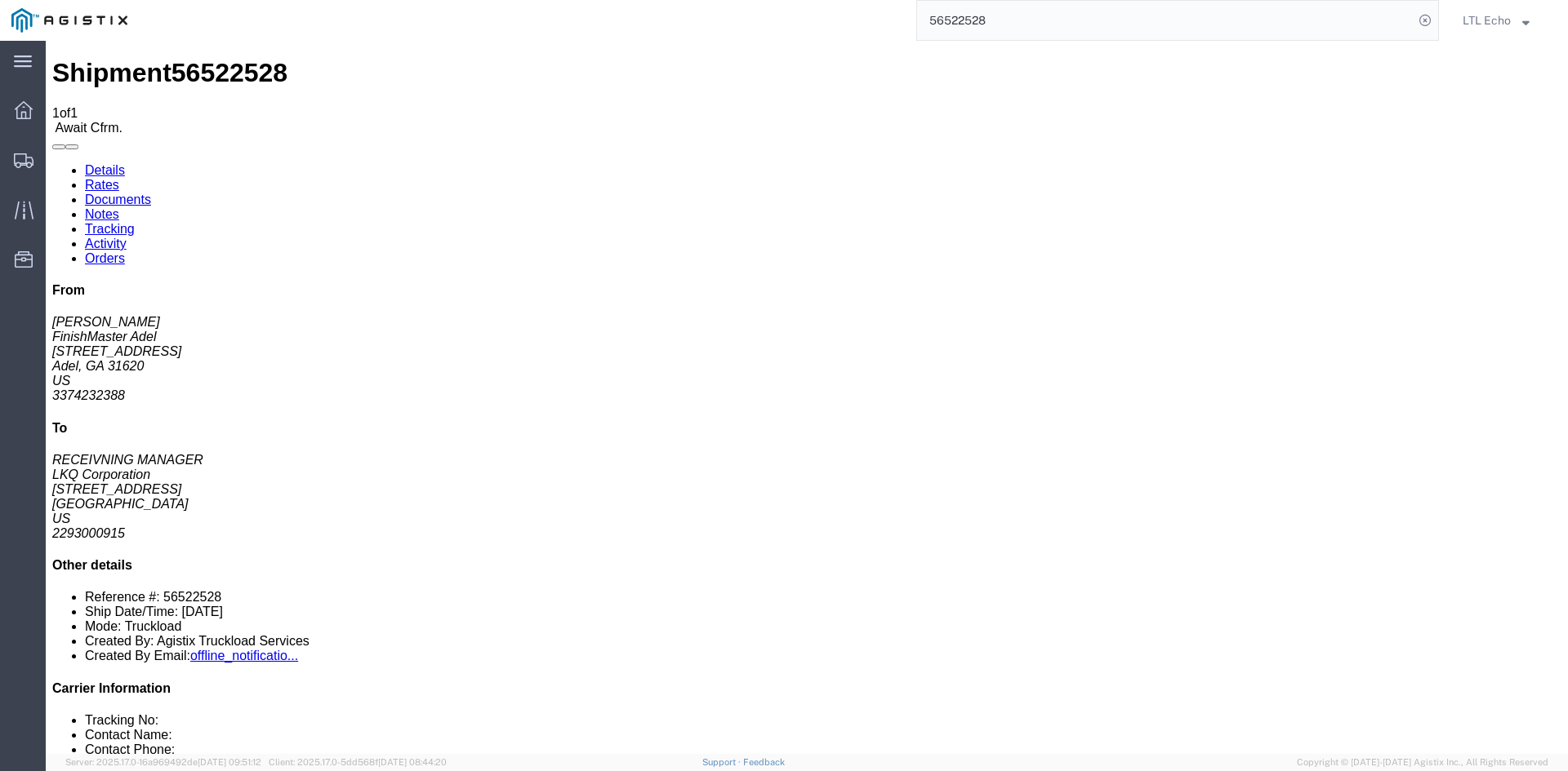
click p "Bill Of Lading: 56522528 Purchase Order: 48637518-1"
drag, startPoint x: 1000, startPoint y: 175, endPoint x: 1058, endPoint y: 176, distance: 58.0
click p "Bill Of Lading: 56522528 Purchase Order: 48637518-1"
drag, startPoint x: 1000, startPoint y: 172, endPoint x: 1055, endPoint y: 174, distance: 55.0
click b "48637518-1"
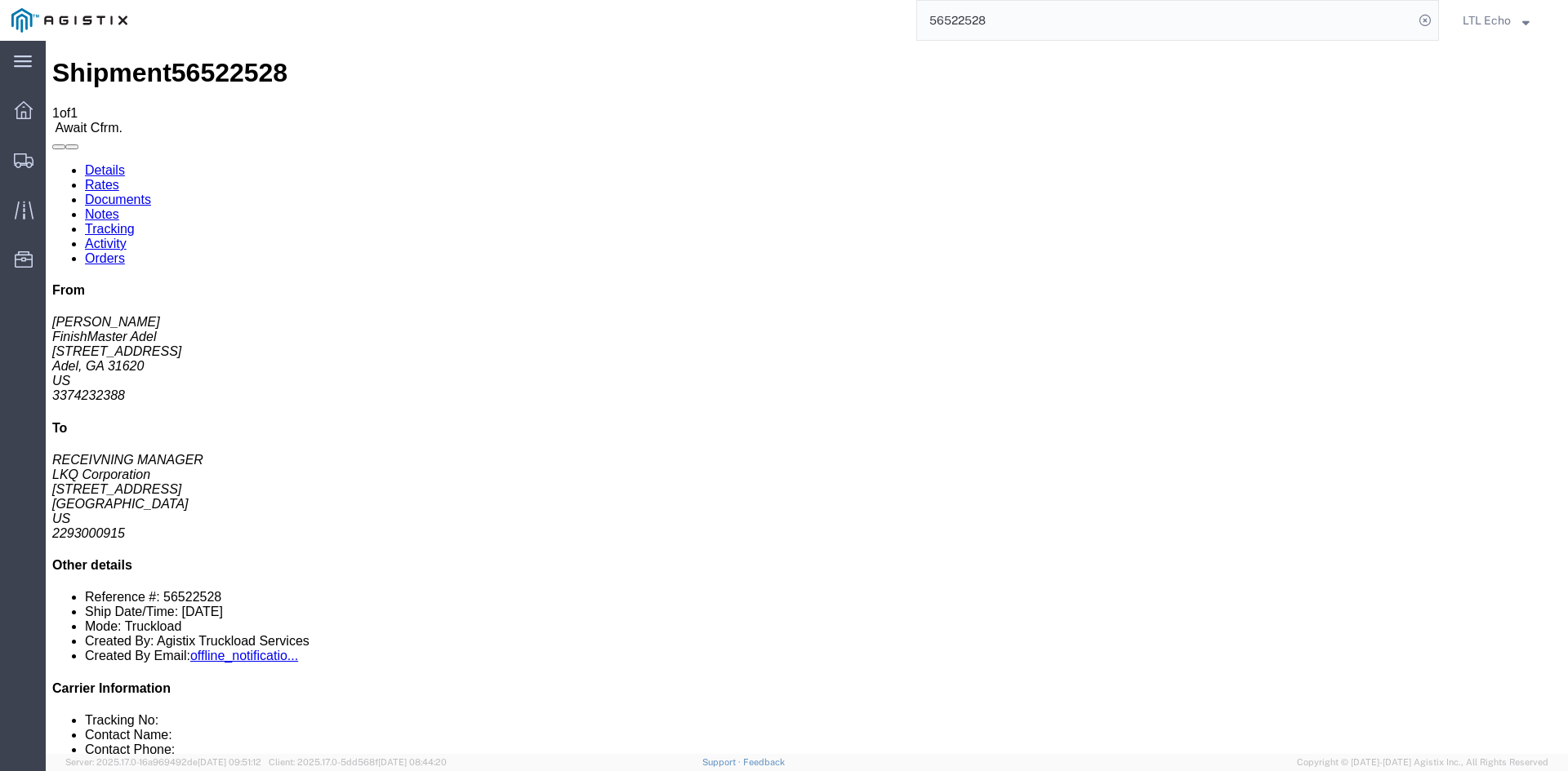
copy b "48637518-1"
click link "Confirm"
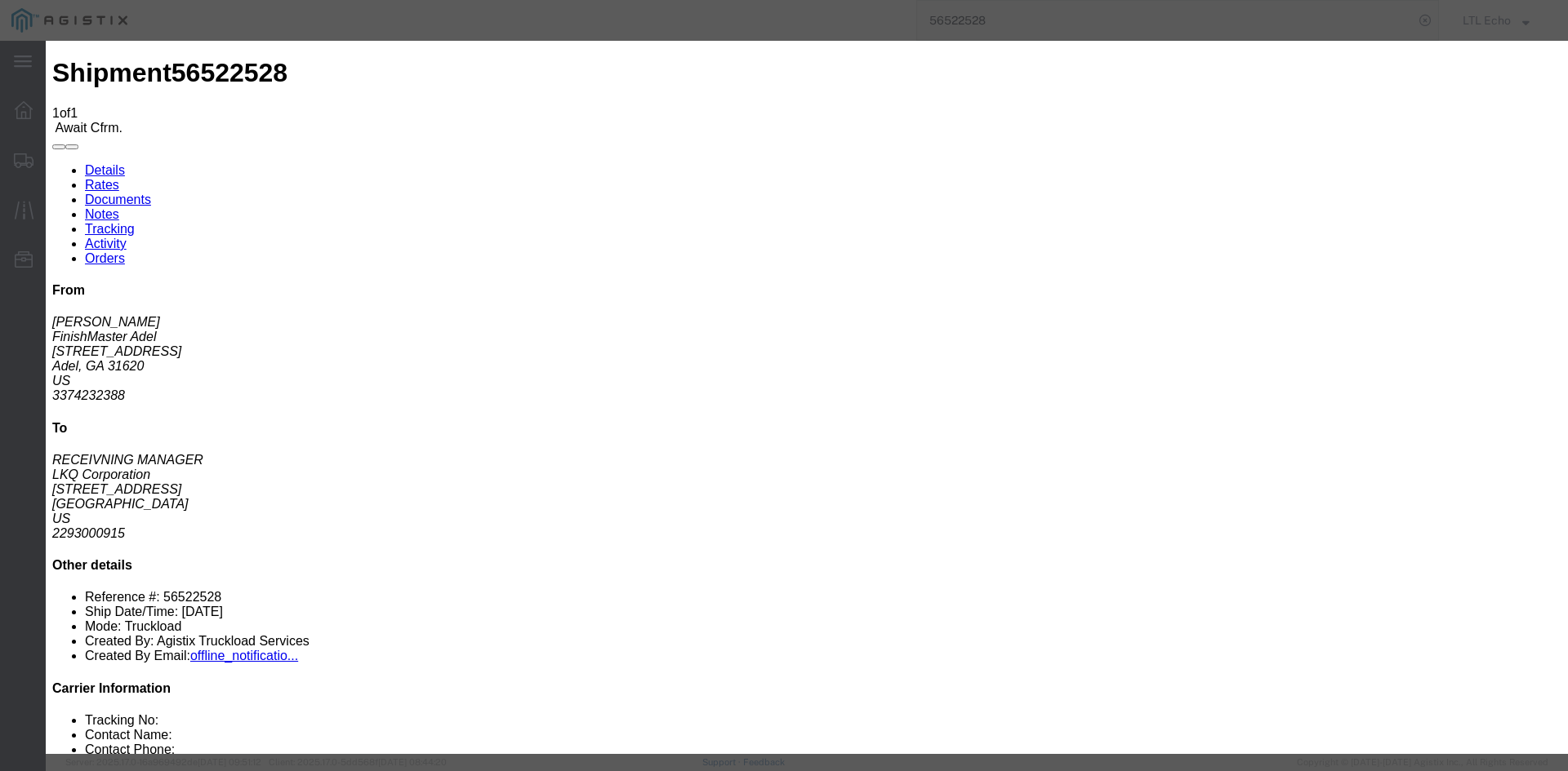
click label
click input "checkbox"
checkbox input "true"
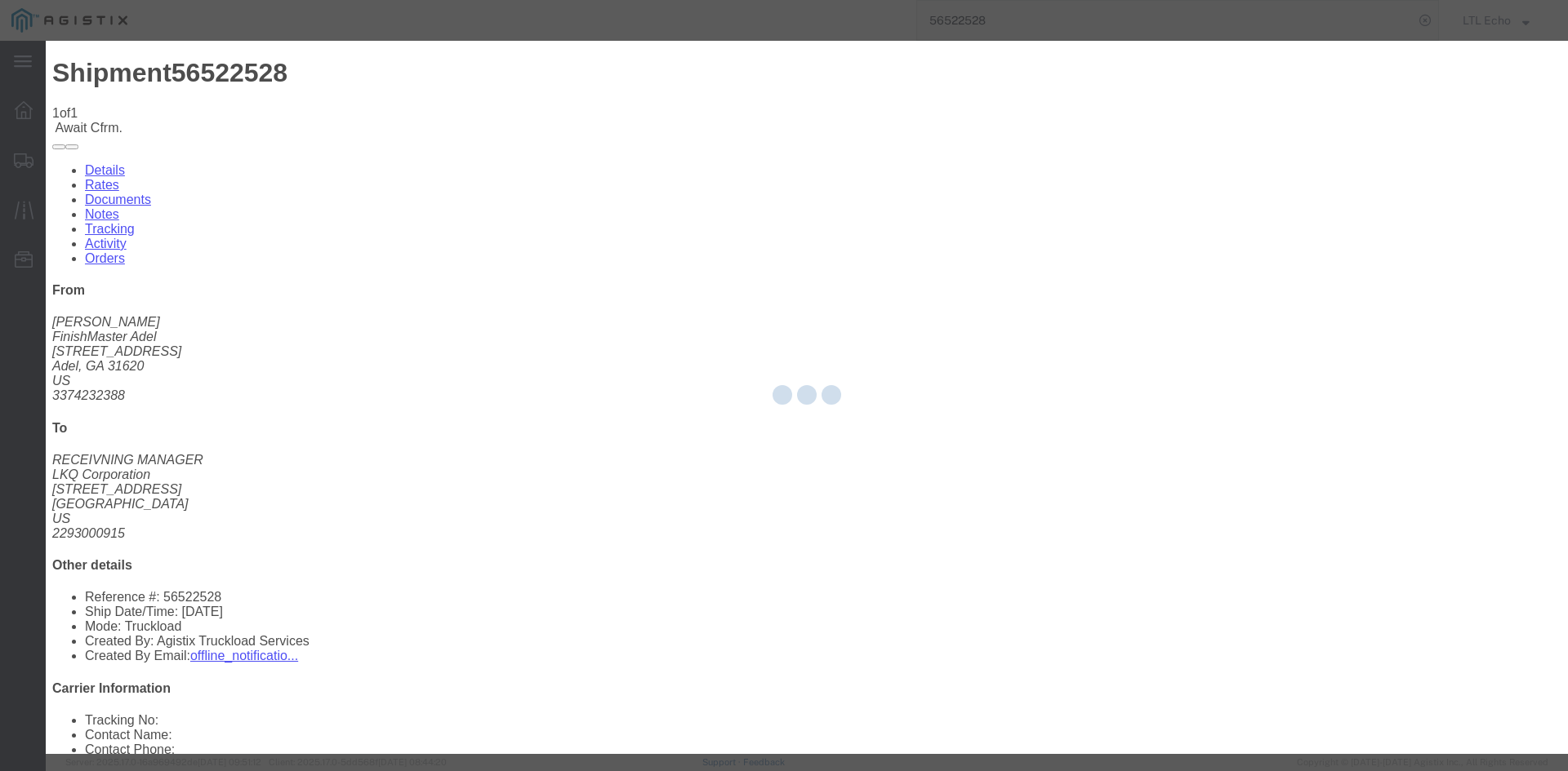
type input "LTL Echo"
type input "+ 8005116111"
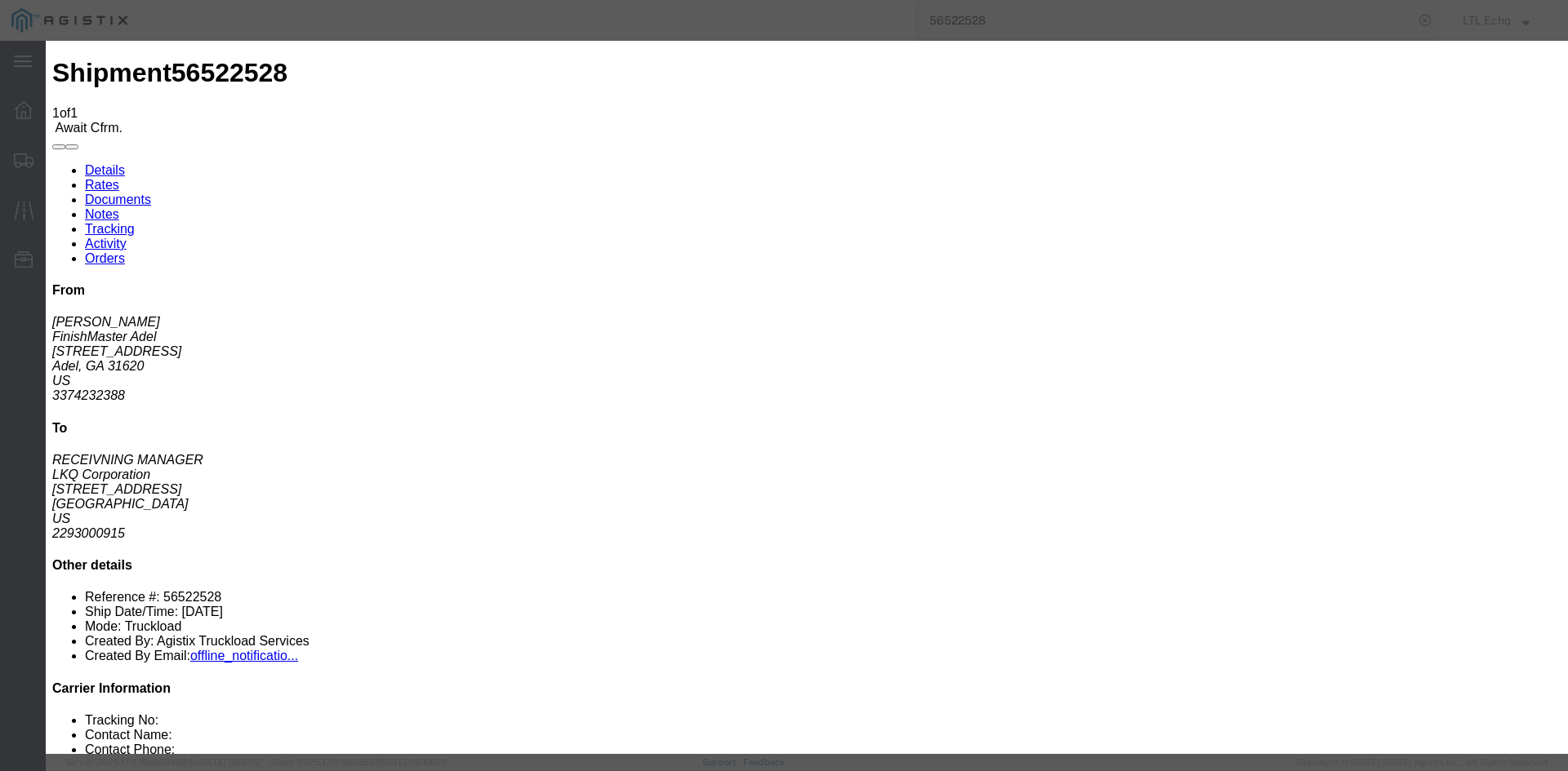
click input "text"
type input "63948678"
drag, startPoint x: 1106, startPoint y: 541, endPoint x: 671, endPoint y: 356, distance: 472.7
click button "Submit"
